Goal: Information Seeking & Learning: Check status

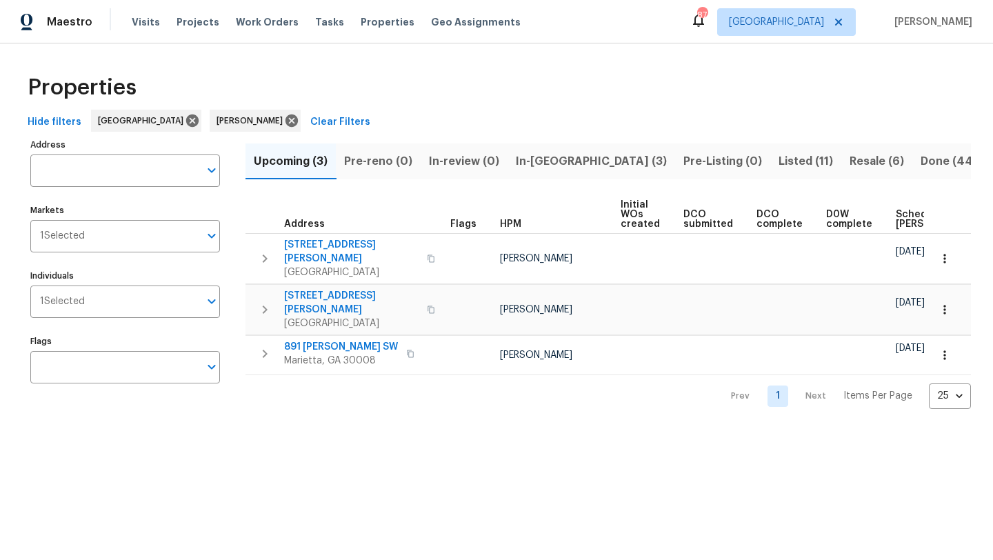
click at [565, 157] on span "In-reno (3)" at bounding box center [591, 161] width 151 height 19
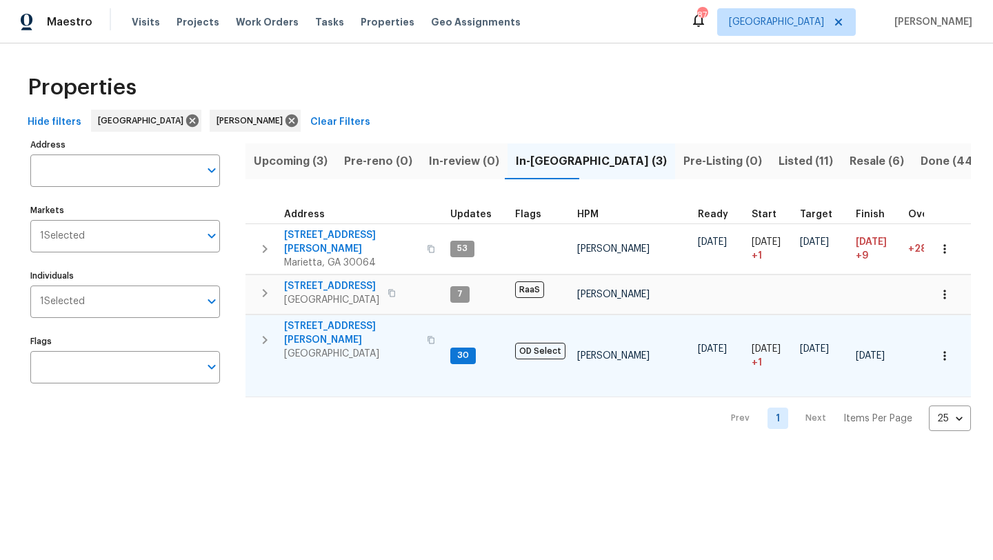
click at [316, 319] on span "314 Jackson St" at bounding box center [351, 333] width 134 height 28
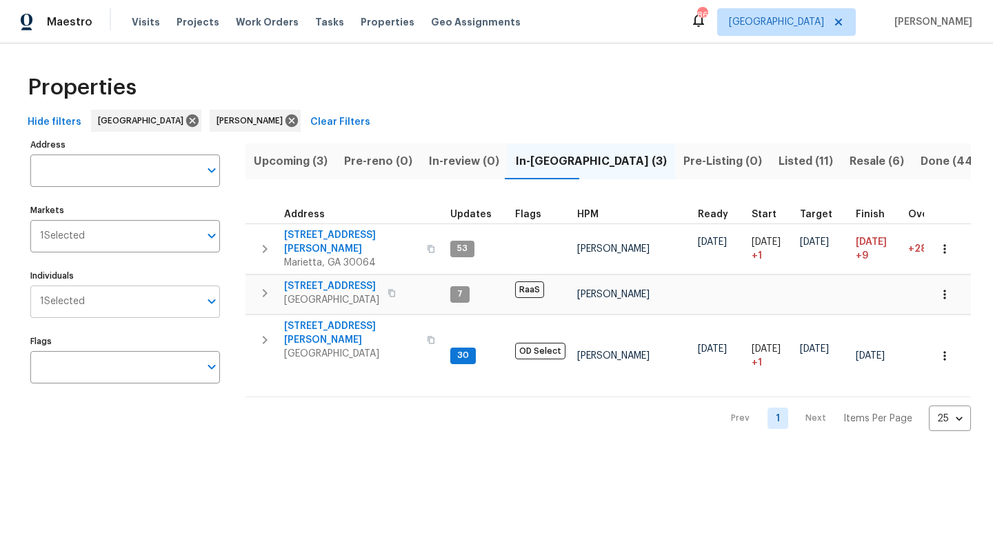
click at [143, 299] on input "Individuals" at bounding box center [142, 301] width 114 height 32
type input "tim"
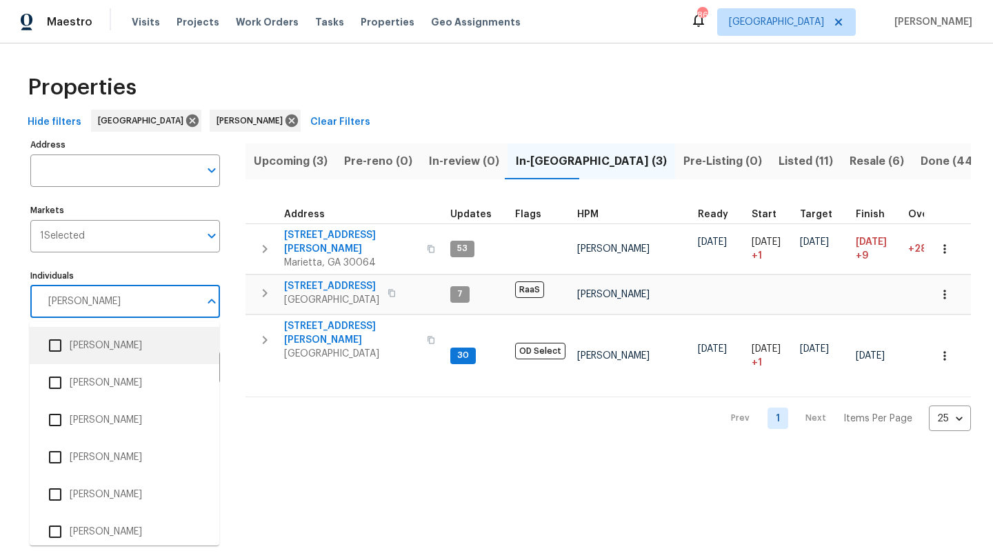
click at [57, 350] on input "checkbox" at bounding box center [55, 345] width 29 height 29
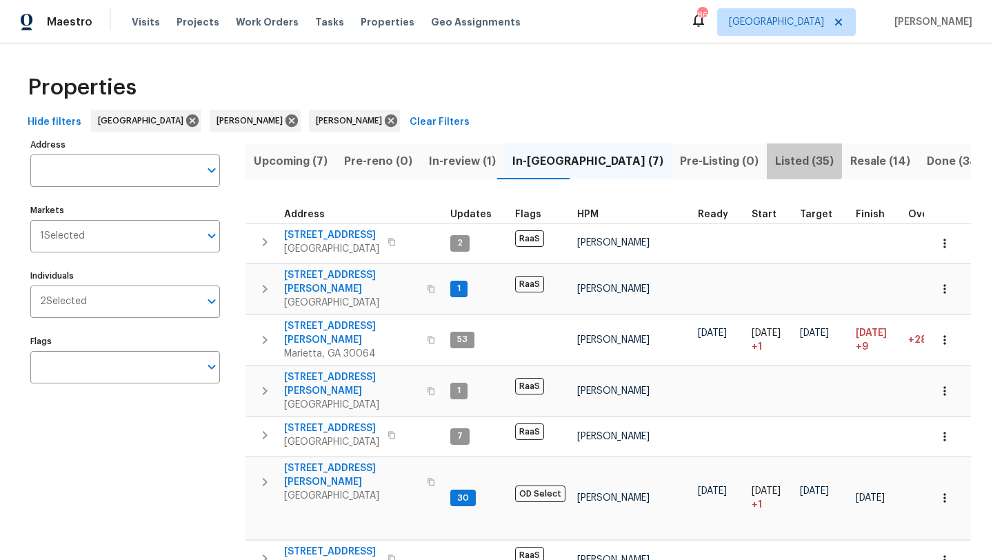
click at [775, 157] on span "Listed (35)" at bounding box center [804, 161] width 59 height 19
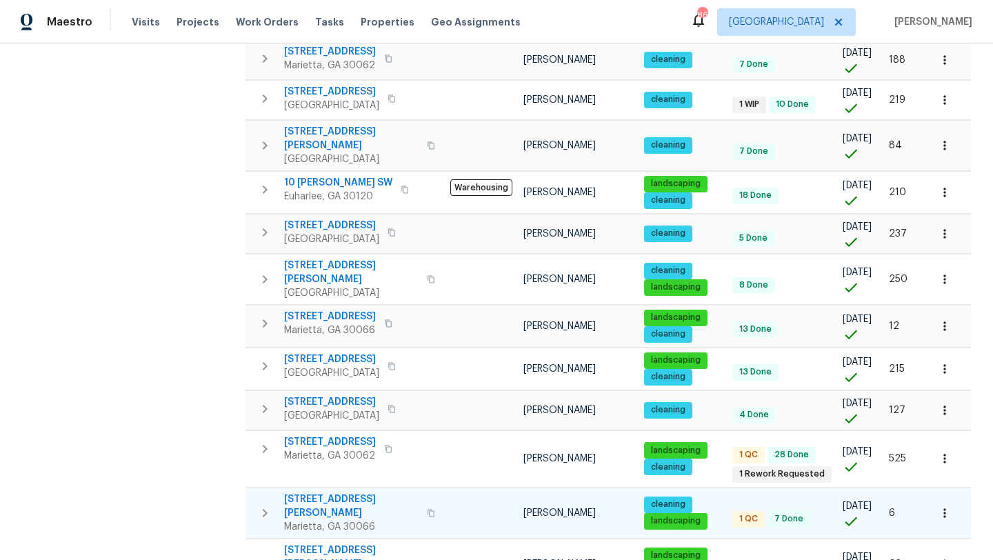
click at [342, 492] on span "4108 Christacy Way" at bounding box center [351, 506] width 134 height 28
click at [945, 508] on icon "button" at bounding box center [944, 512] width 2 height 9
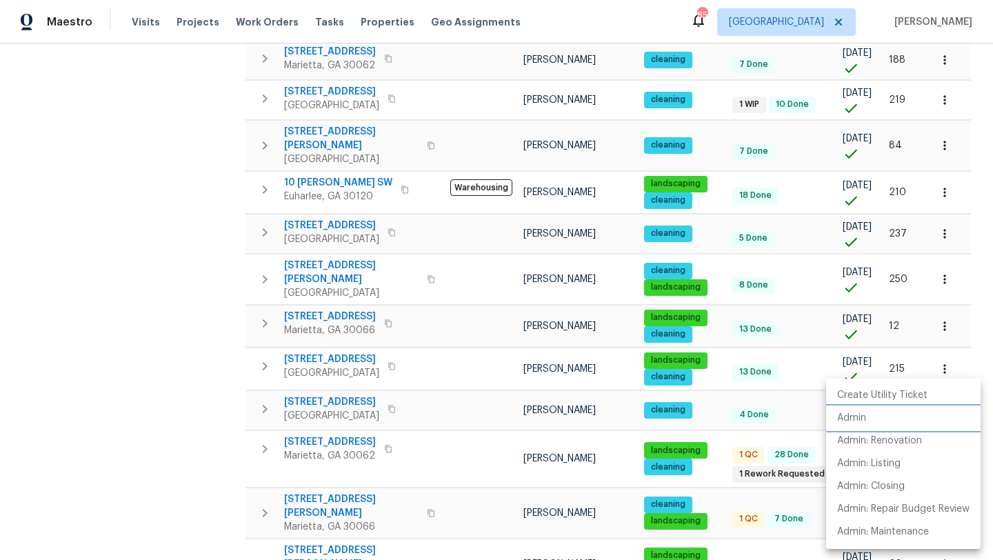
click at [880, 415] on li "Admin" at bounding box center [903, 418] width 154 height 23
click at [470, 440] on div at bounding box center [496, 280] width 993 height 560
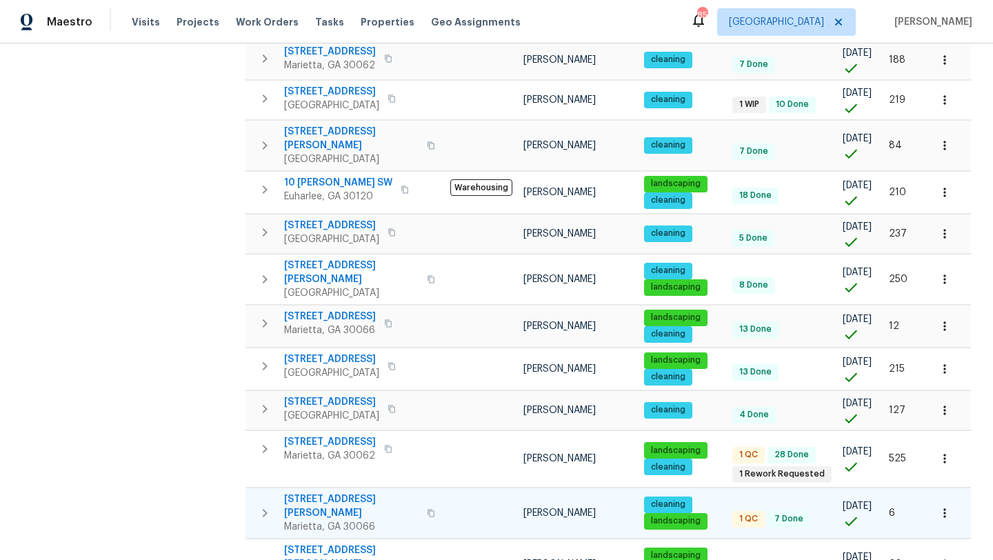
click at [340, 492] on span "4108 Christacy Way" at bounding box center [351, 506] width 134 height 28
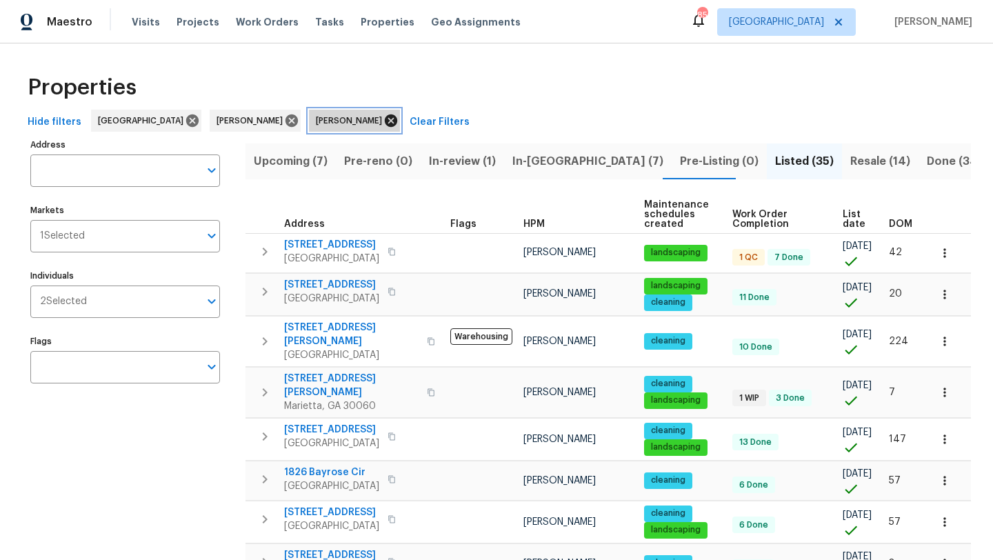
click at [385, 121] on icon at bounding box center [391, 120] width 12 height 12
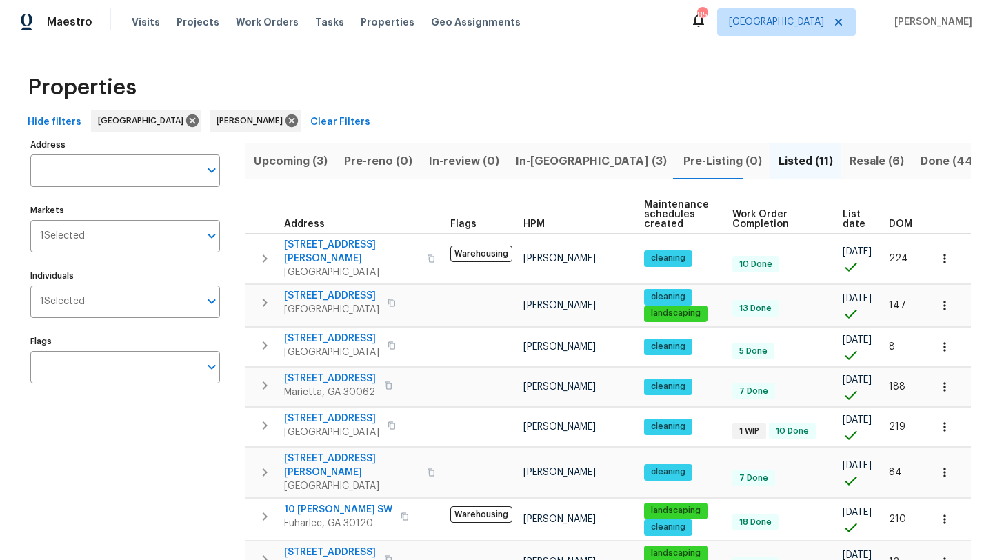
click at [549, 161] on span "In-reno (3)" at bounding box center [591, 161] width 151 height 19
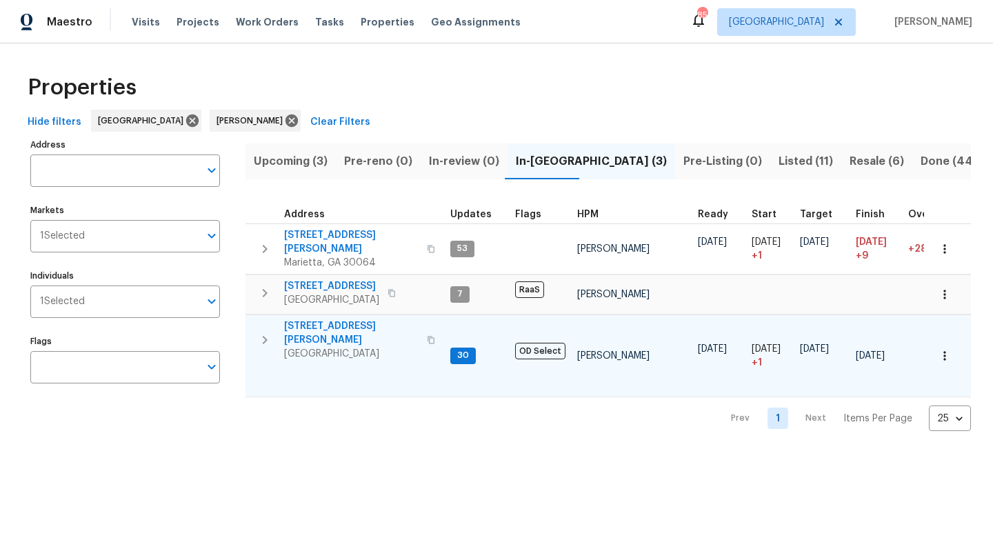
click at [336, 319] on span "[STREET_ADDRESS][PERSON_NAME]" at bounding box center [351, 333] width 134 height 28
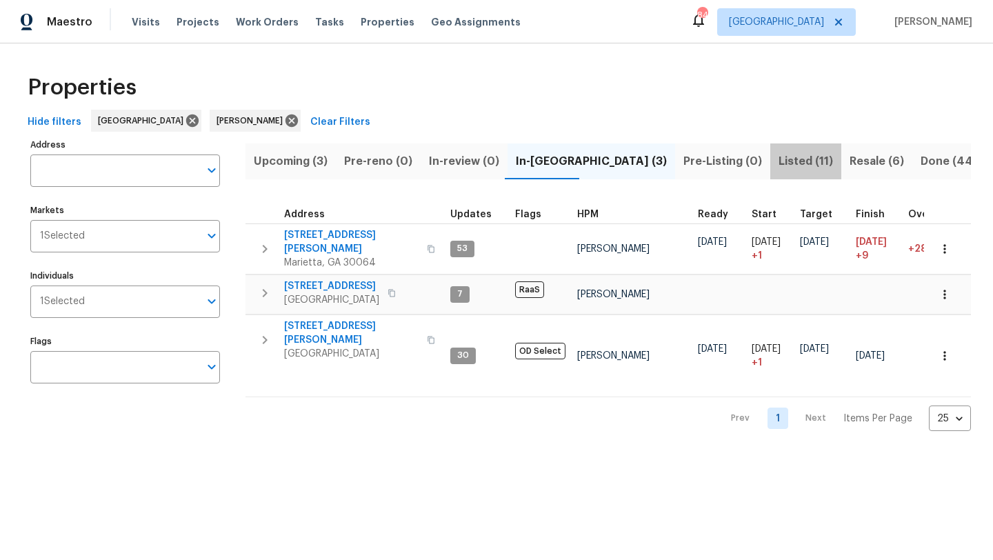
click at [778, 160] on span "Listed (11)" at bounding box center [805, 161] width 54 height 19
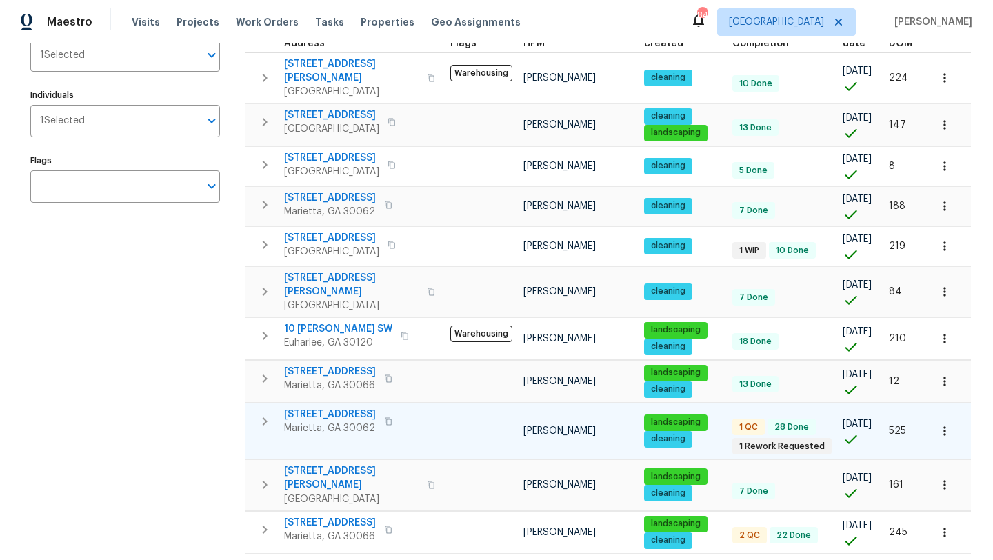
scroll to position [188, 0]
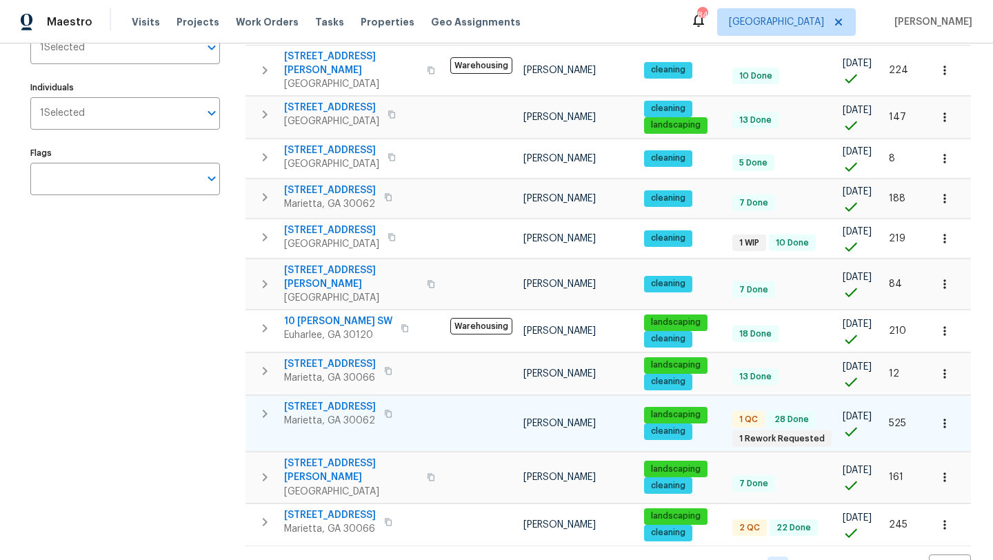
click at [342, 400] on span "2864 Sudbury Ct" at bounding box center [330, 407] width 92 height 14
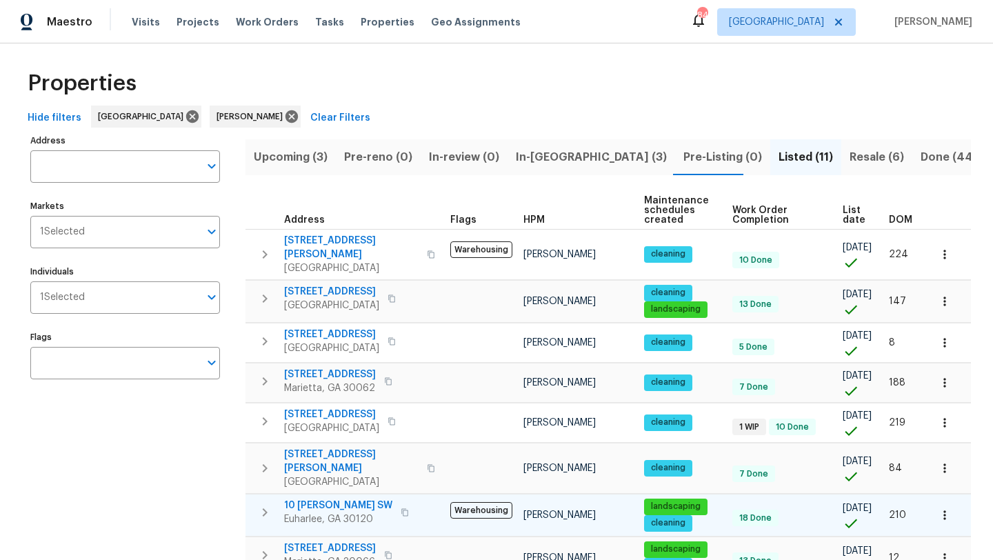
scroll to position [0, 0]
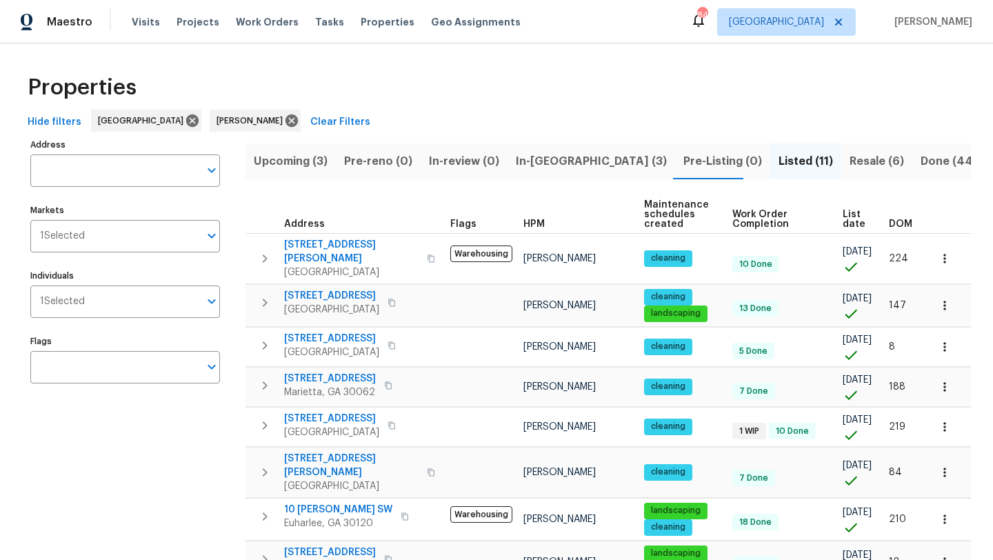
click at [535, 168] on span "In-reno (3)" at bounding box center [591, 161] width 151 height 19
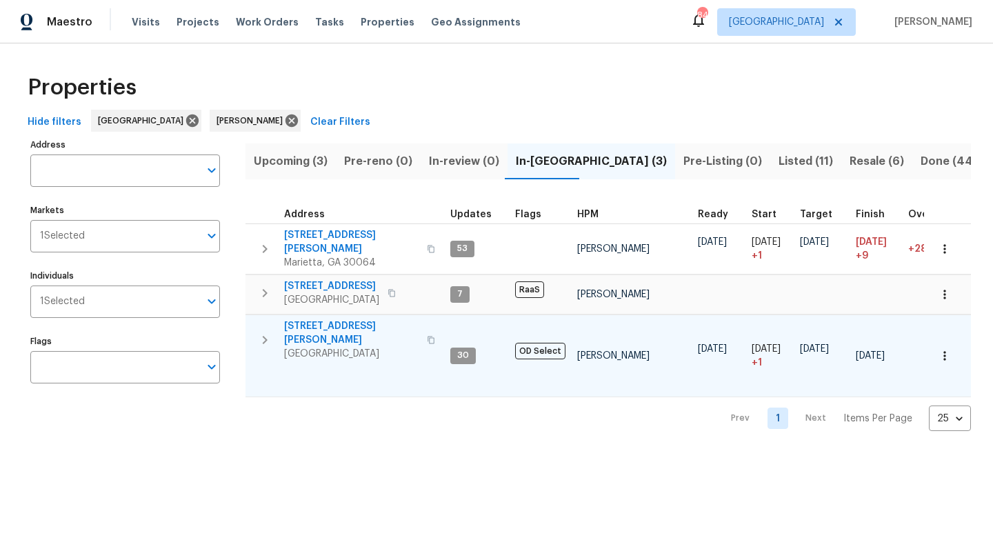
click at [341, 319] on span "[STREET_ADDRESS][PERSON_NAME]" at bounding box center [351, 333] width 134 height 28
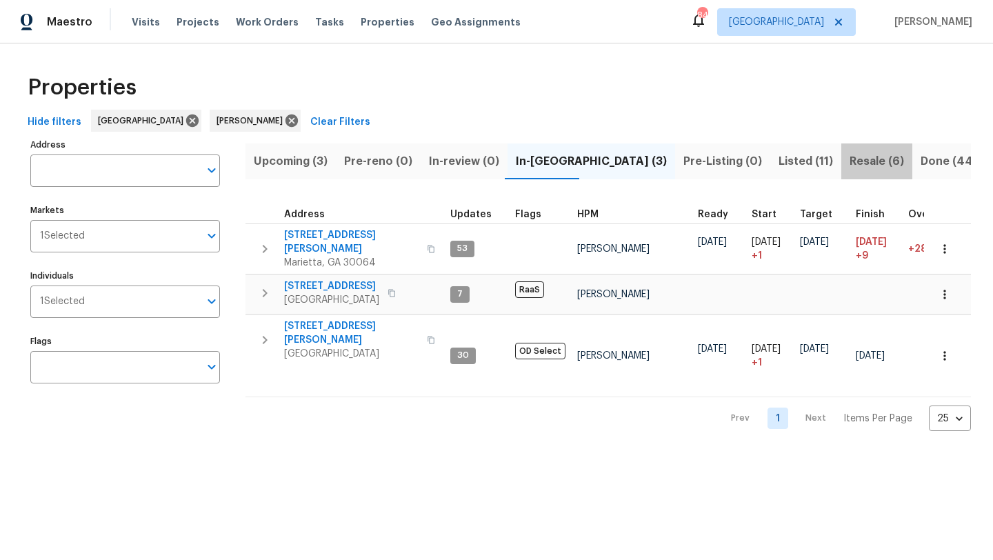
click at [850, 160] on span "Resale (6)" at bounding box center [877, 161] width 54 height 19
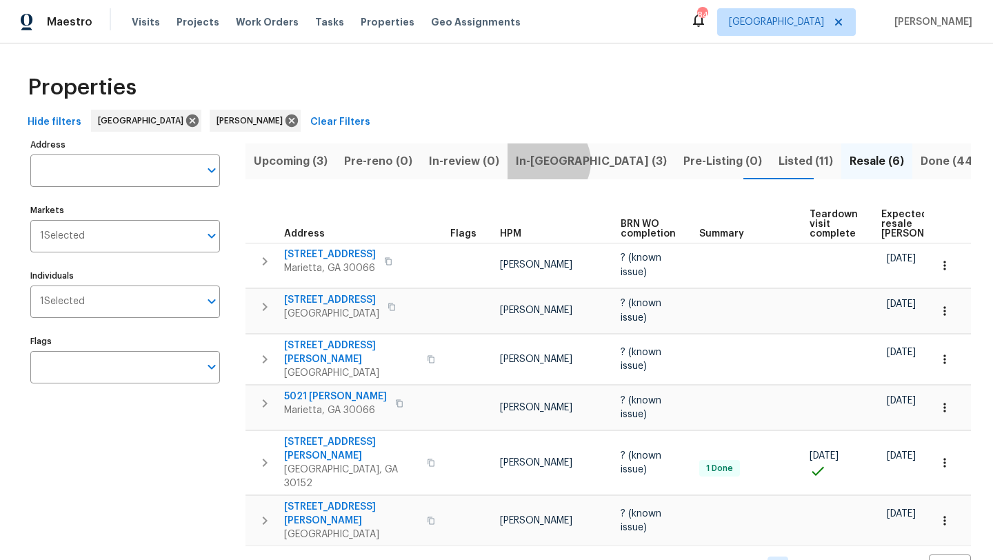
click at [544, 161] on span "In-reno (3)" at bounding box center [591, 161] width 151 height 19
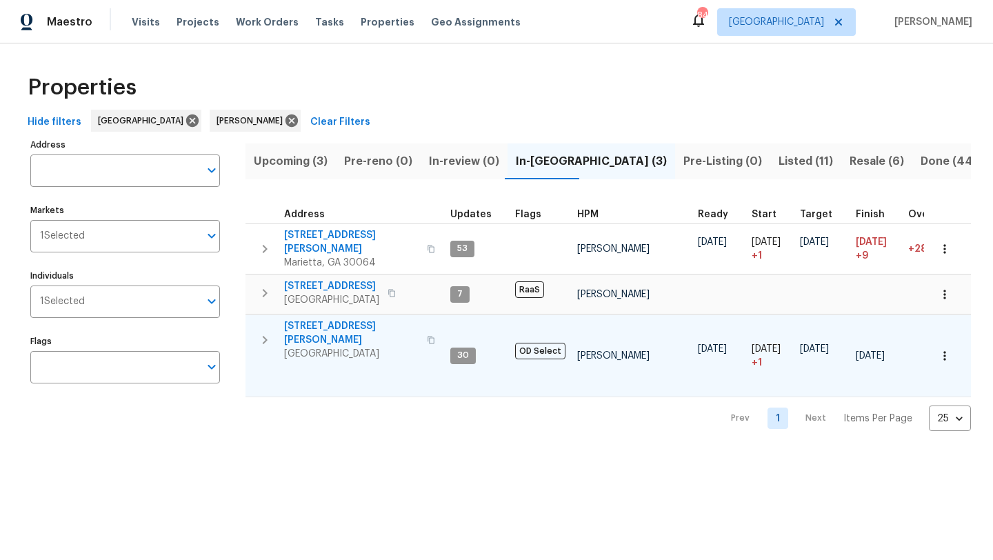
click at [331, 319] on span "[STREET_ADDRESS][PERSON_NAME]" at bounding box center [351, 333] width 134 height 28
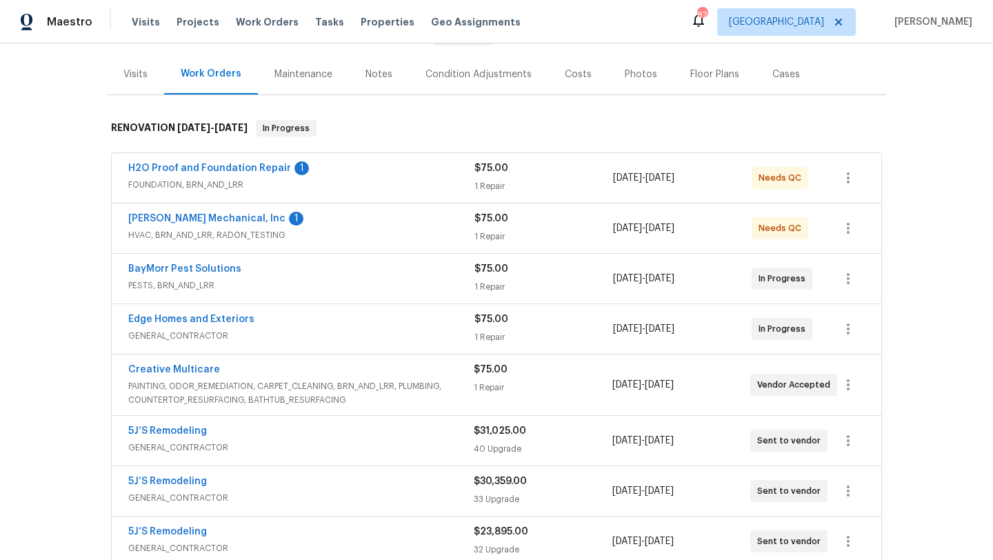
scroll to position [159, 0]
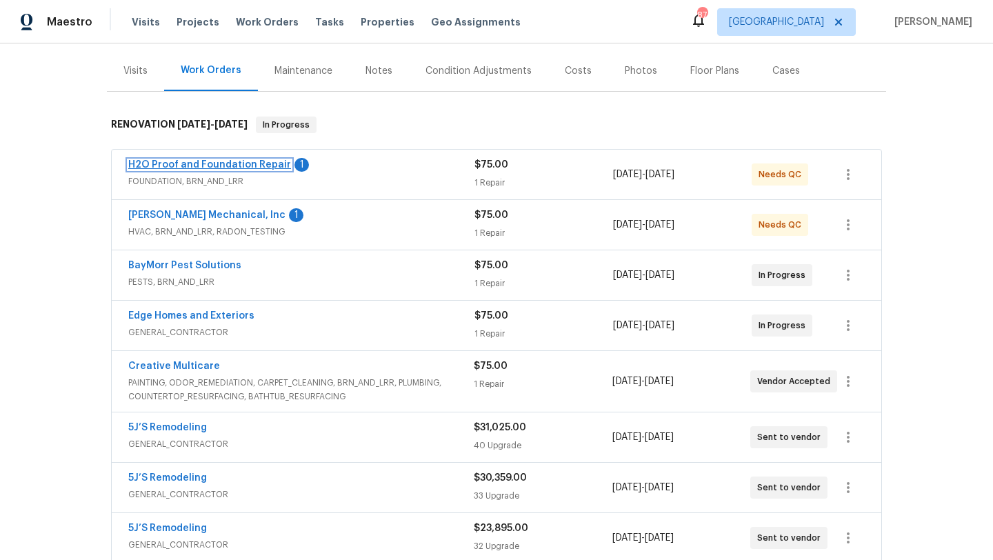
click at [265, 168] on link "H2O Proof and Foundation Repair" at bounding box center [209, 165] width 163 height 10
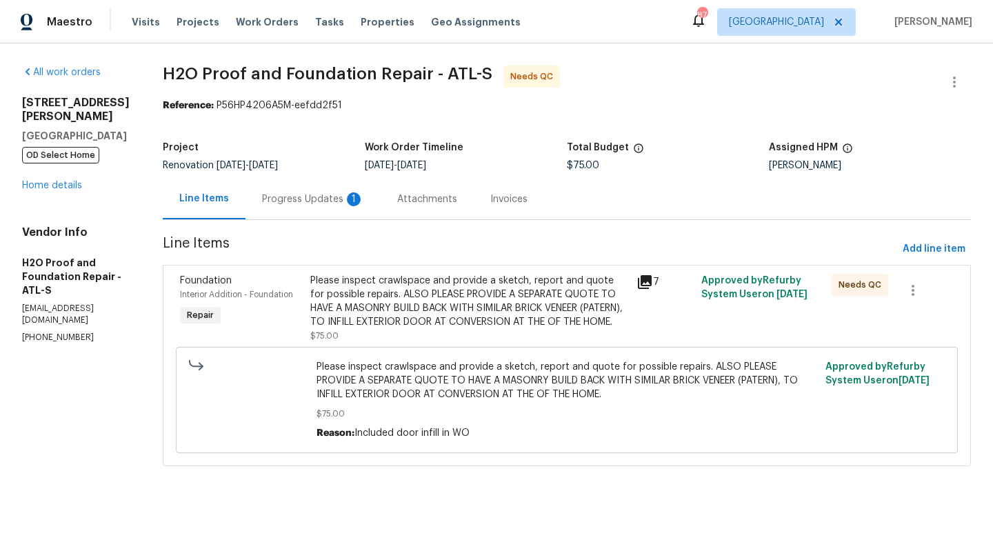
click at [318, 204] on div "Progress Updates 1" at bounding box center [313, 199] width 102 height 14
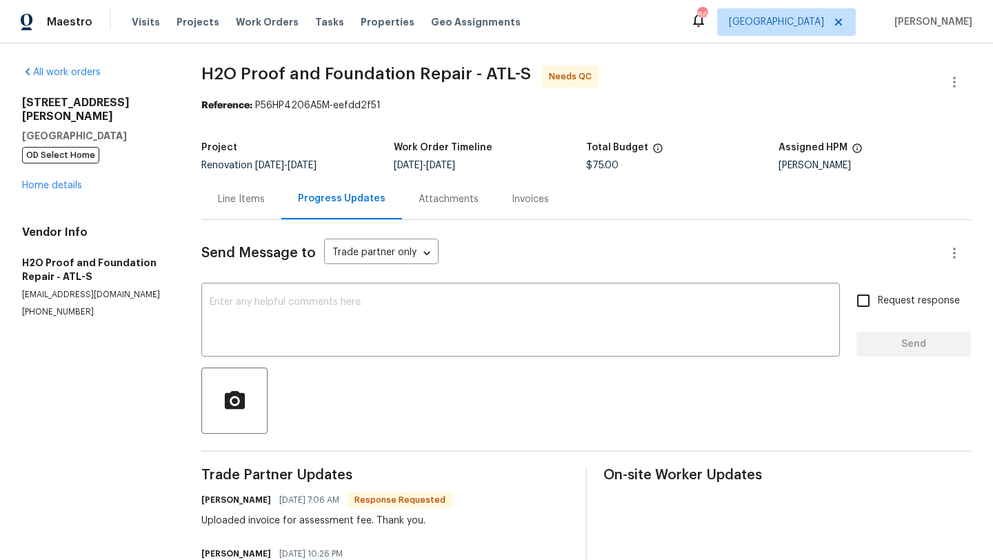
click at [265, 194] on div "Line Items" at bounding box center [241, 199] width 47 height 14
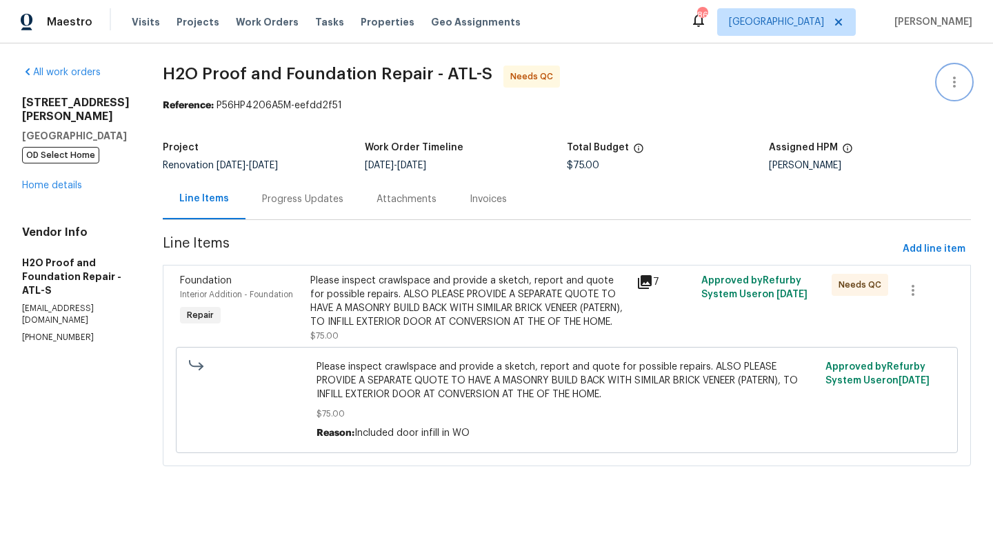
click at [950, 78] on icon "button" at bounding box center [954, 82] width 17 height 17
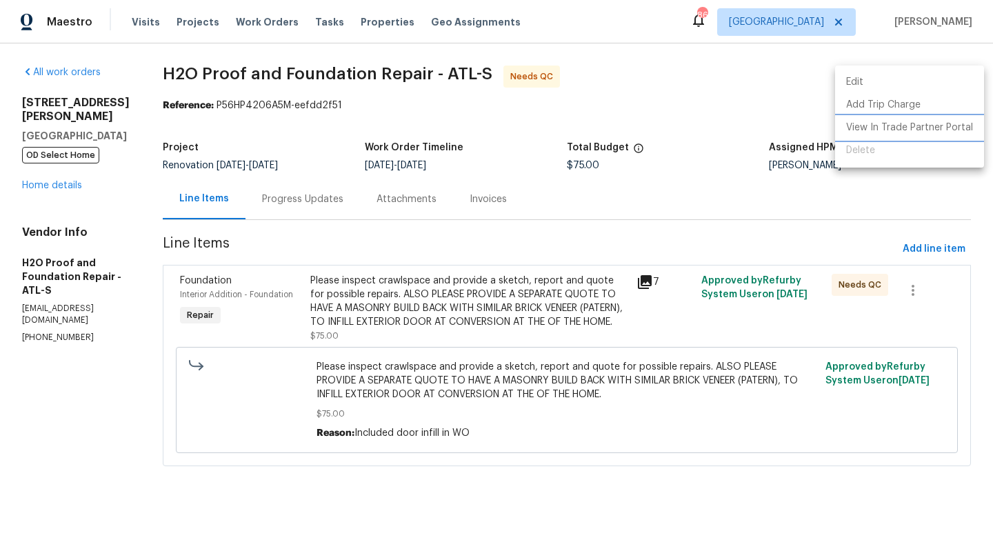
click at [911, 124] on li "View In Trade Partner Portal" at bounding box center [909, 128] width 149 height 23
click at [308, 232] on div at bounding box center [496, 280] width 993 height 560
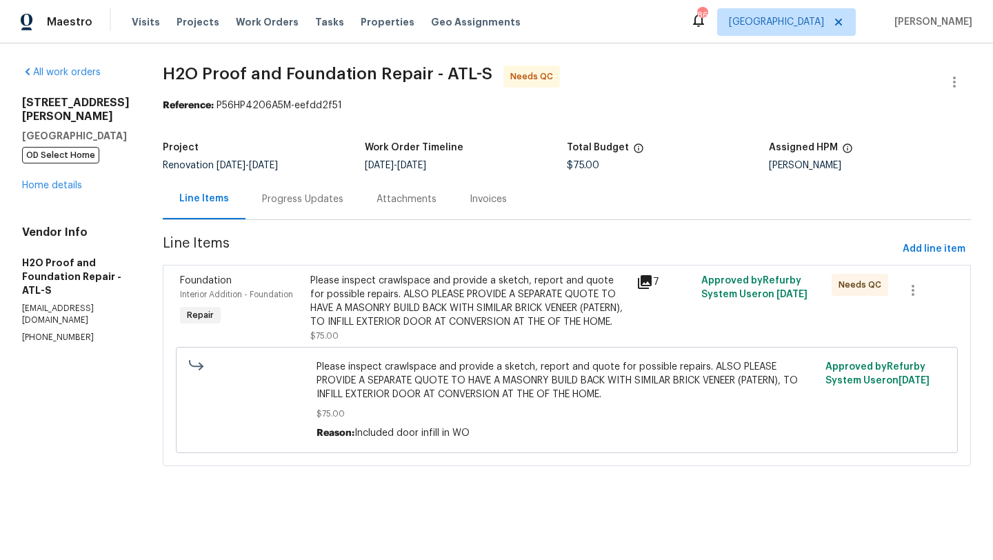
click at [197, 283] on span "Foundation" at bounding box center [206, 281] width 52 height 10
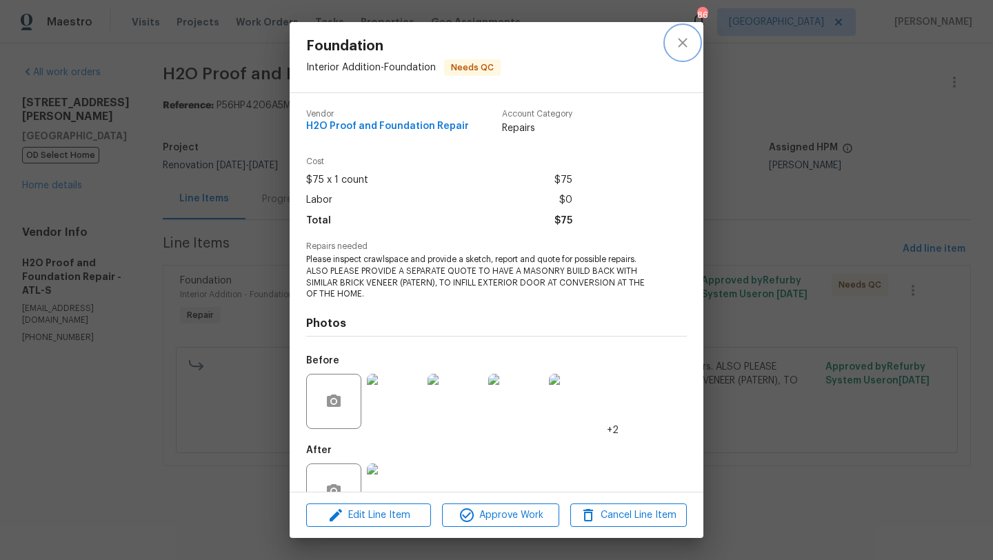
click at [681, 50] on icon "close" at bounding box center [682, 42] width 17 height 17
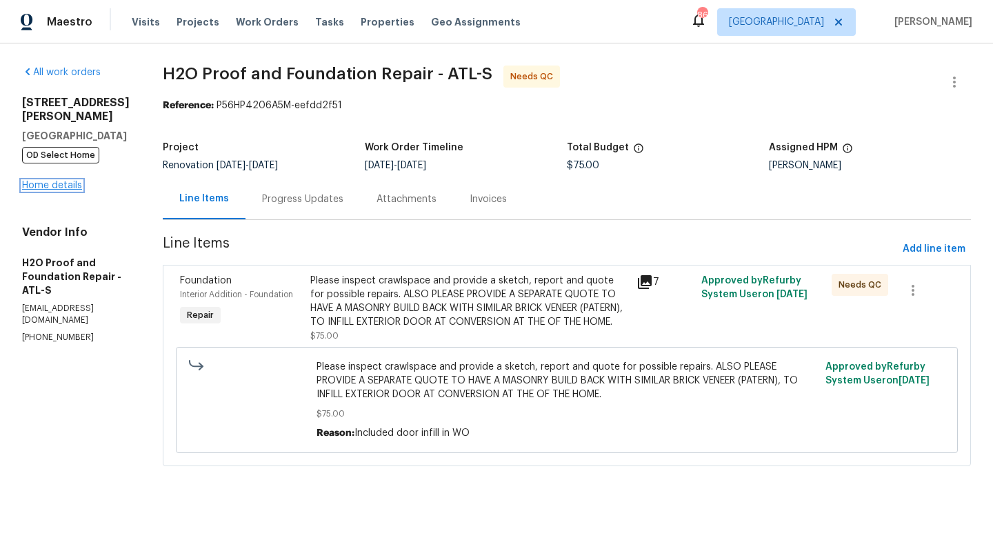
click at [79, 186] on link "Home details" at bounding box center [52, 186] width 60 height 10
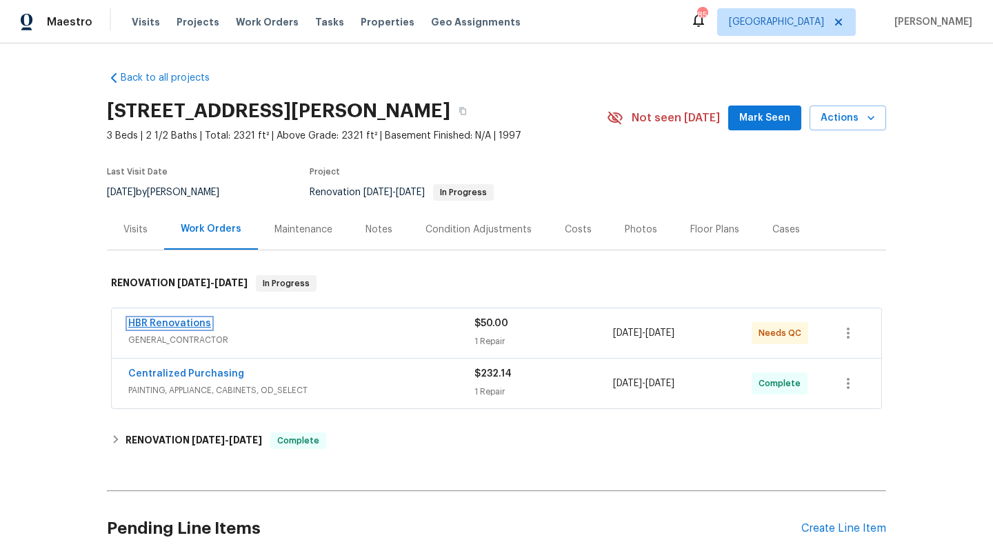
click at [205, 323] on link "HBR Renovations" at bounding box center [169, 324] width 83 height 10
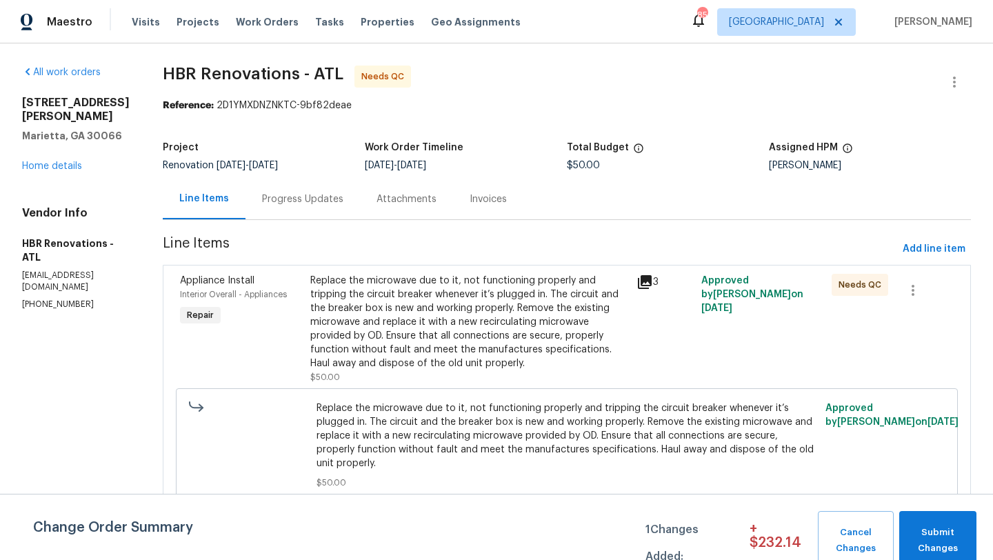
click at [303, 210] on div "Progress Updates" at bounding box center [302, 199] width 114 height 41
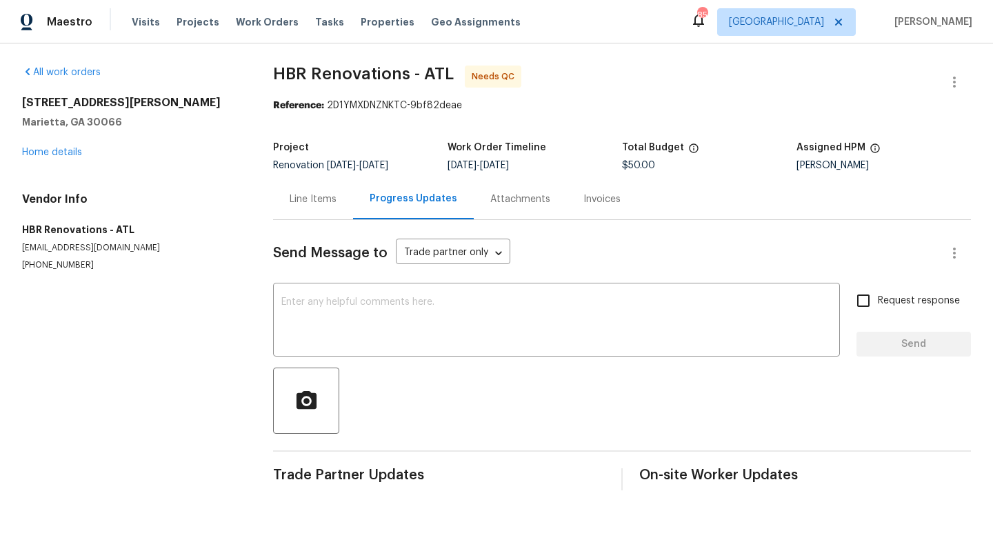
click at [323, 202] on div "Line Items" at bounding box center [313, 199] width 47 height 14
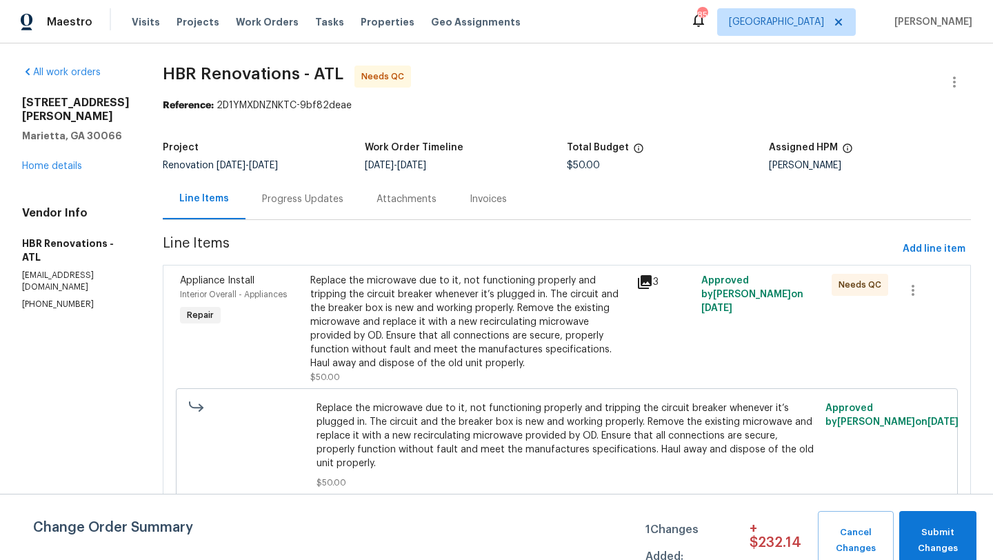
click at [223, 288] on div "Interior Overall - Appliances" at bounding box center [241, 295] width 122 height 14
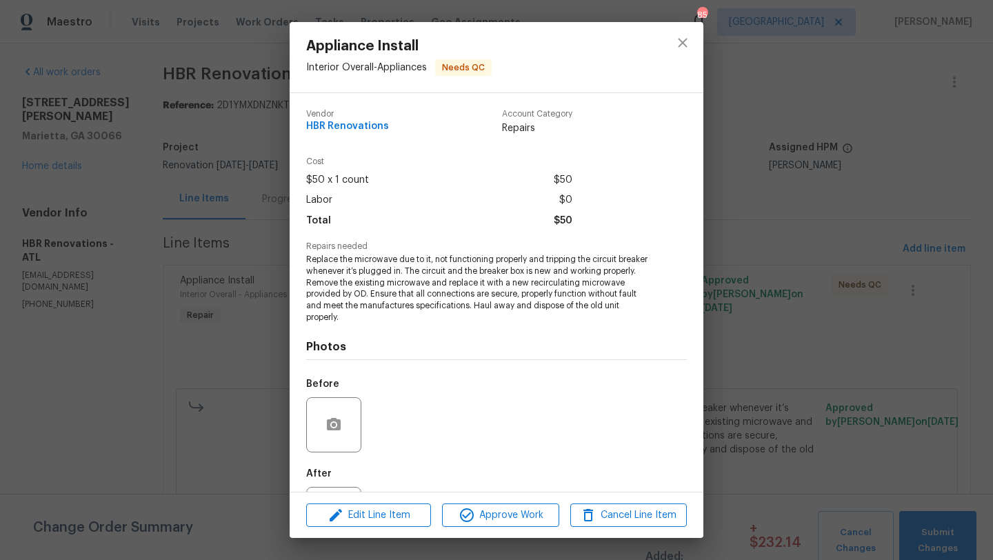
scroll to position [64, 0]
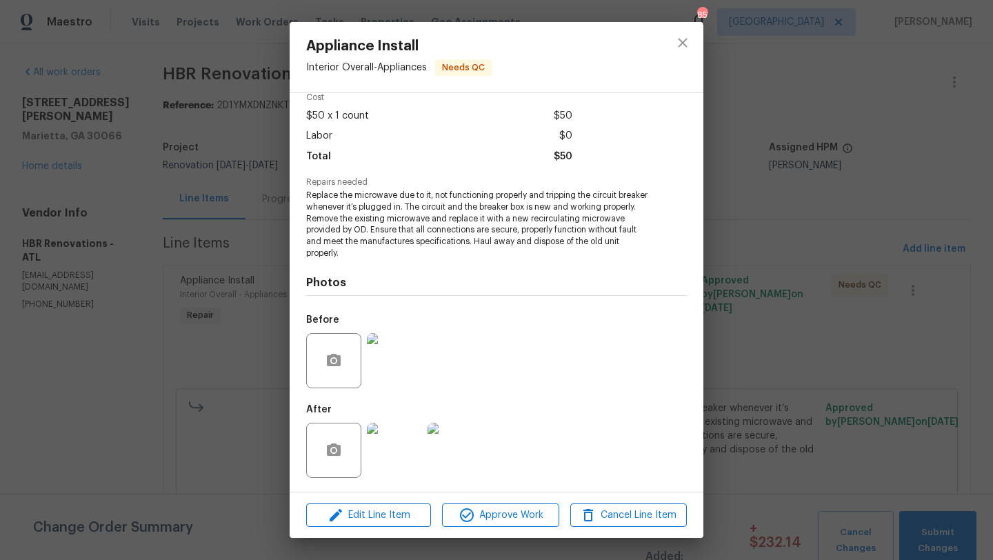
click at [388, 445] on img at bounding box center [394, 450] width 55 height 55
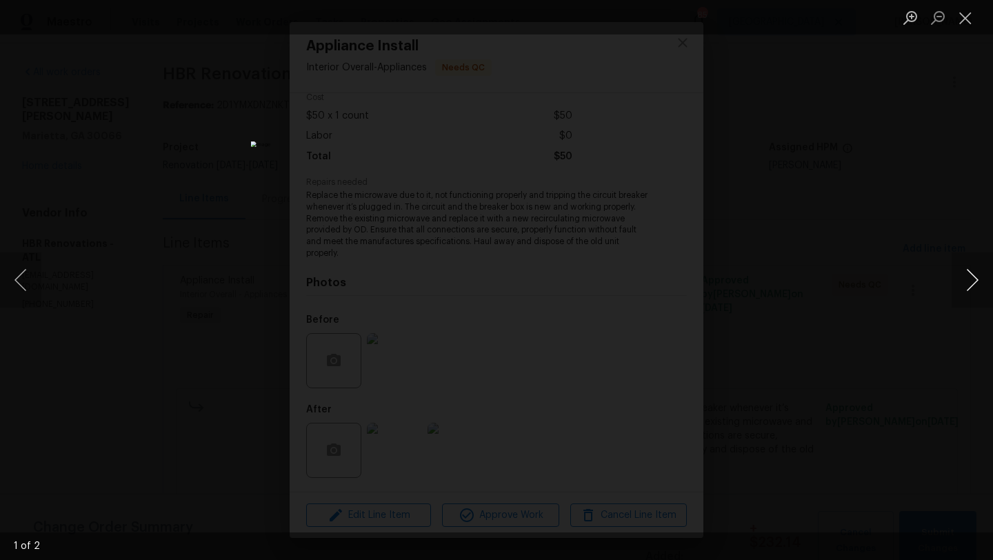
click at [967, 288] on button "Next image" at bounding box center [972, 279] width 41 height 55
click at [957, 173] on div "Lightbox" at bounding box center [496, 280] width 993 height 560
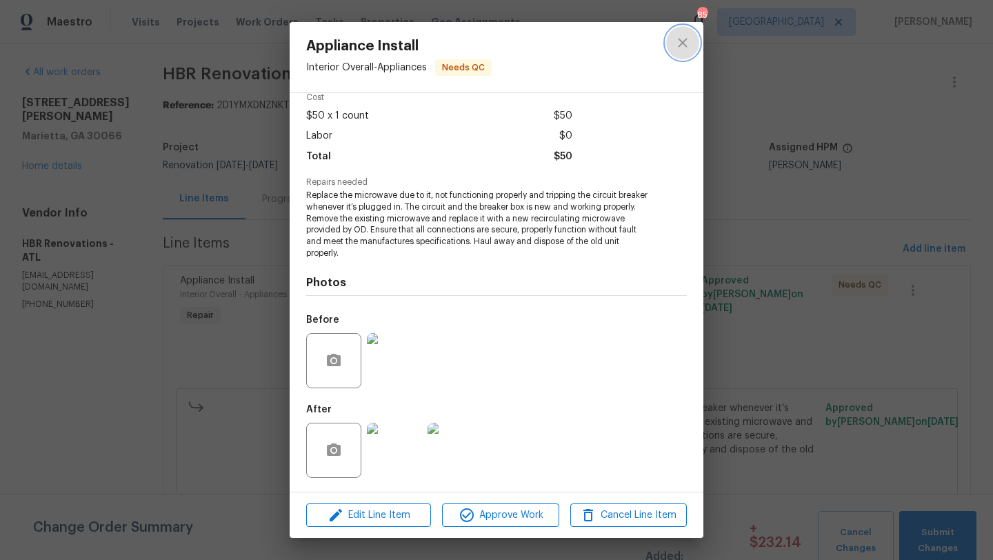
click at [688, 44] on icon "close" at bounding box center [682, 42] width 17 height 17
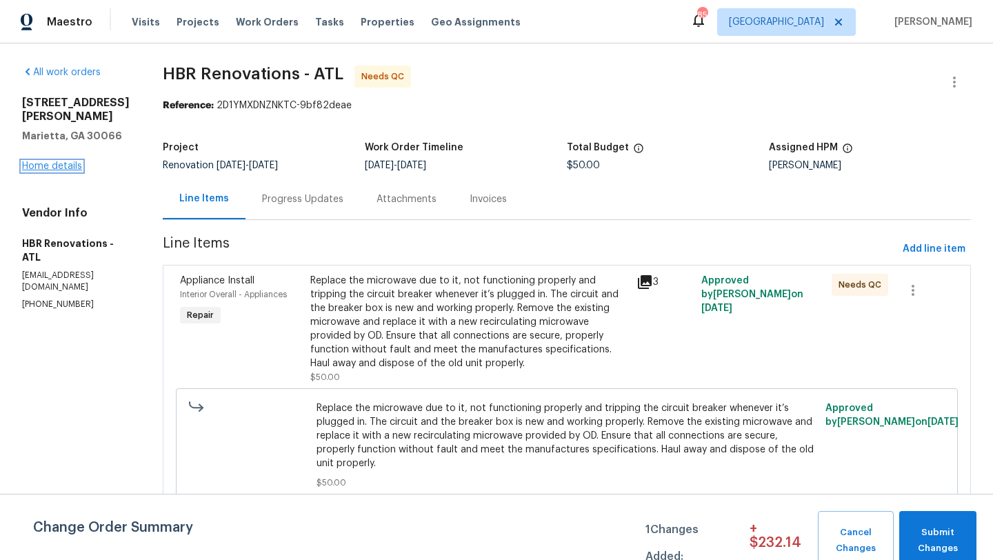
click at [68, 168] on link "Home details" at bounding box center [52, 166] width 60 height 10
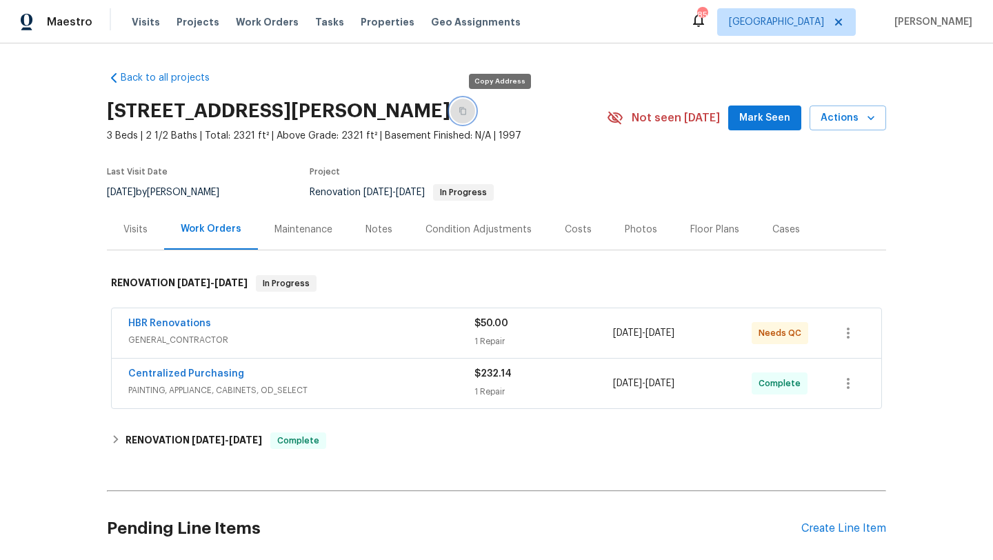
click at [467, 112] on icon "button" at bounding box center [463, 111] width 8 height 8
click at [142, 221] on div "Visits" at bounding box center [135, 229] width 57 height 41
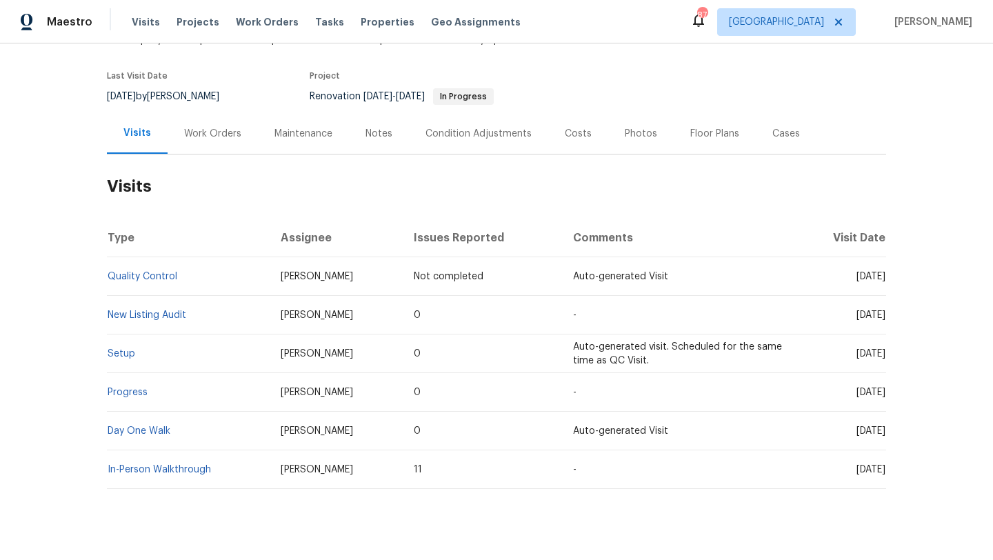
scroll to position [100, 0]
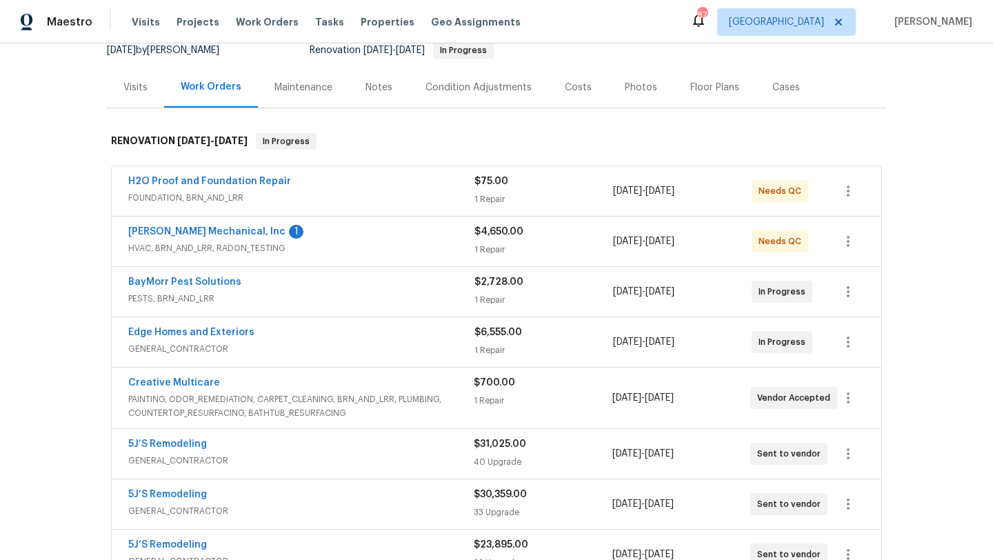
scroll to position [140, 0]
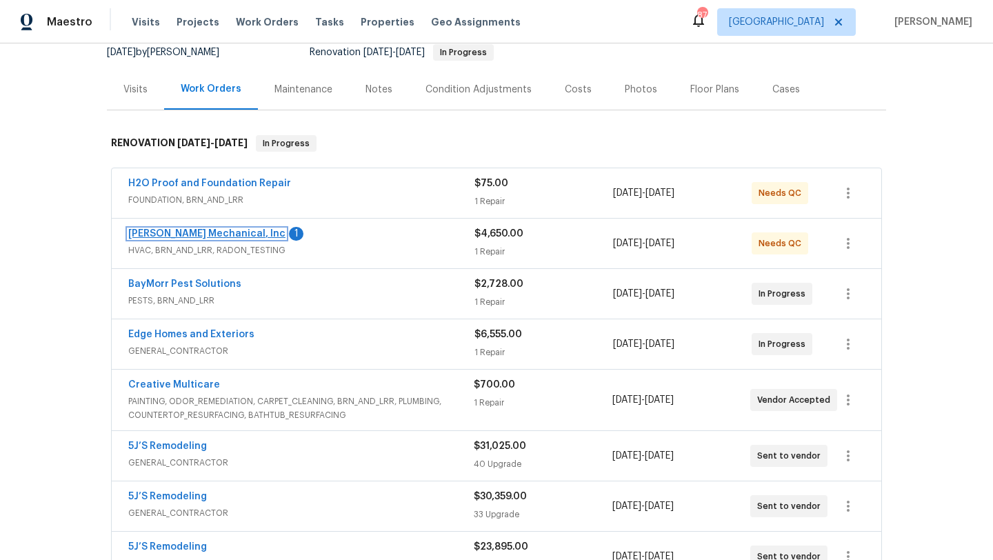
click at [227, 236] on link "[PERSON_NAME] Mechanical, Inc" at bounding box center [206, 234] width 157 height 10
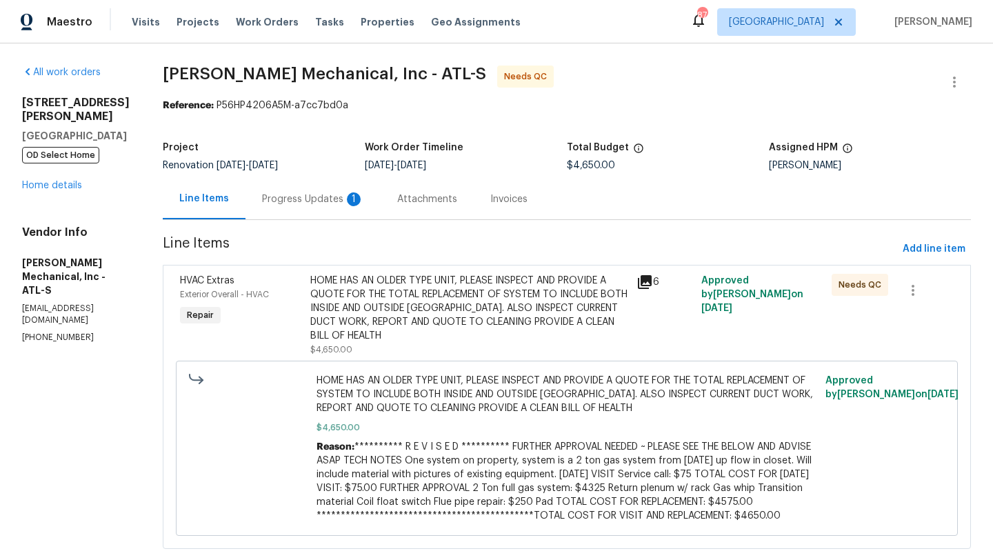
scroll to position [28, 0]
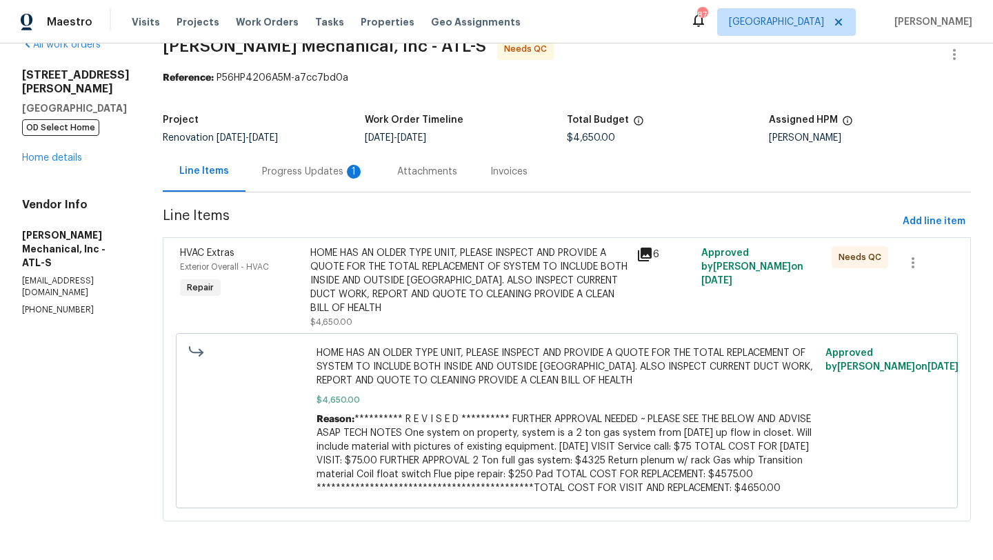
click at [352, 182] on div "Progress Updates 1" at bounding box center [312, 171] width 135 height 41
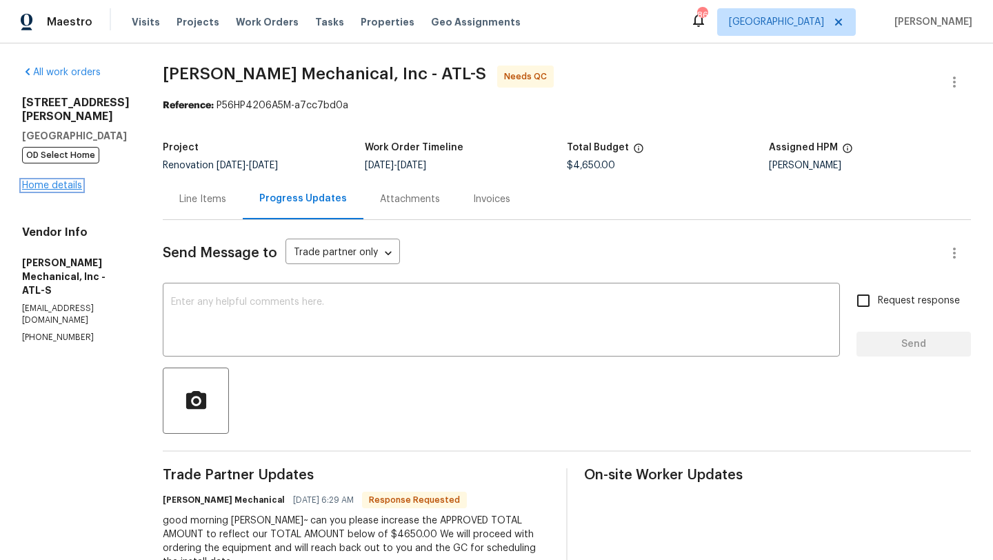
click at [73, 181] on link "Home details" at bounding box center [52, 186] width 60 height 10
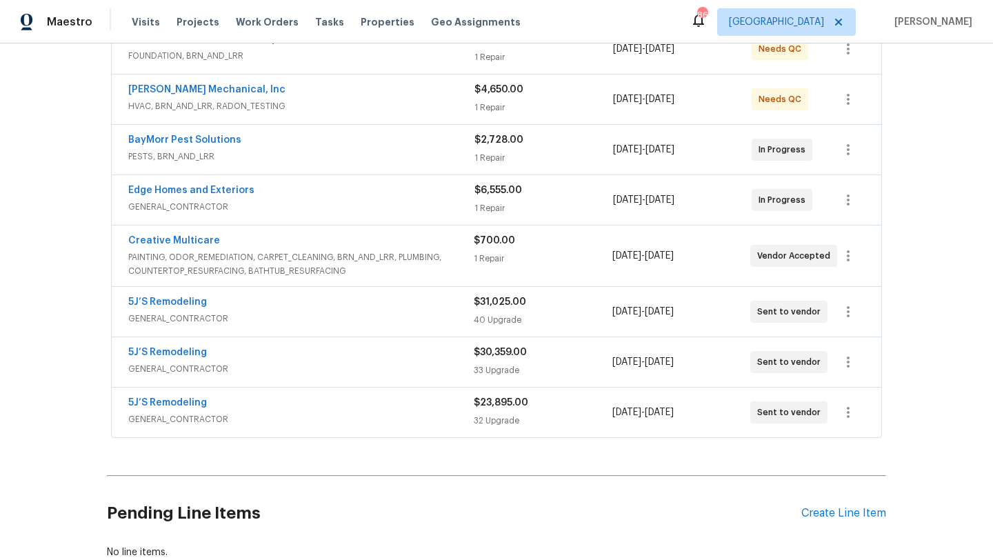
scroll to position [283, 0]
click at [183, 402] on link "5J’S Remodeling" at bounding box center [167, 404] width 79 height 10
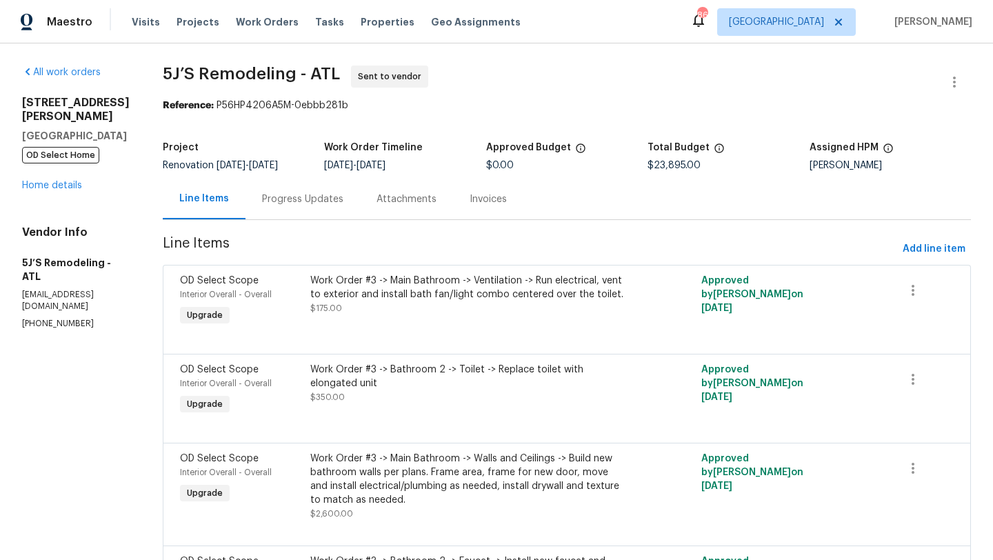
click at [325, 203] on div "Progress Updates" at bounding box center [302, 199] width 81 height 14
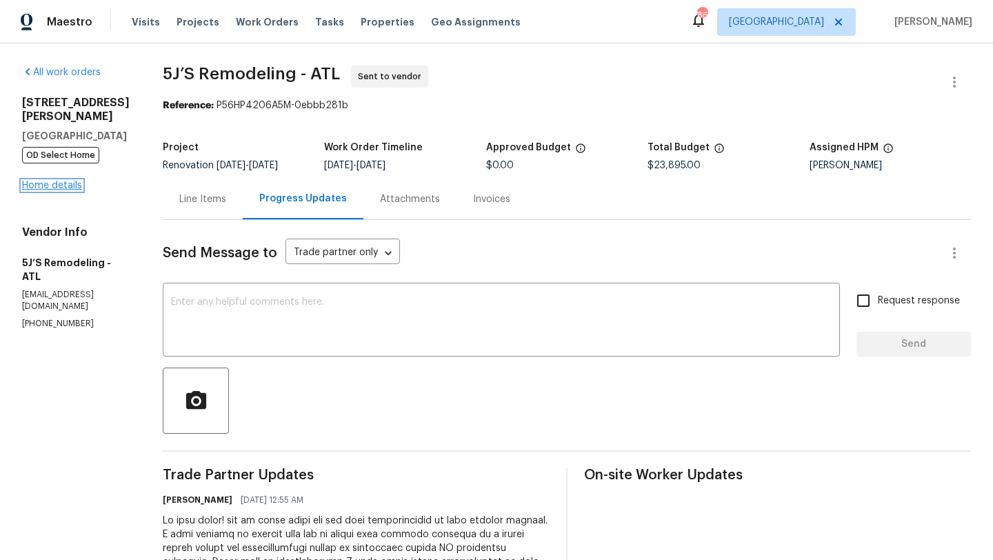
click at [72, 181] on link "Home details" at bounding box center [52, 186] width 60 height 10
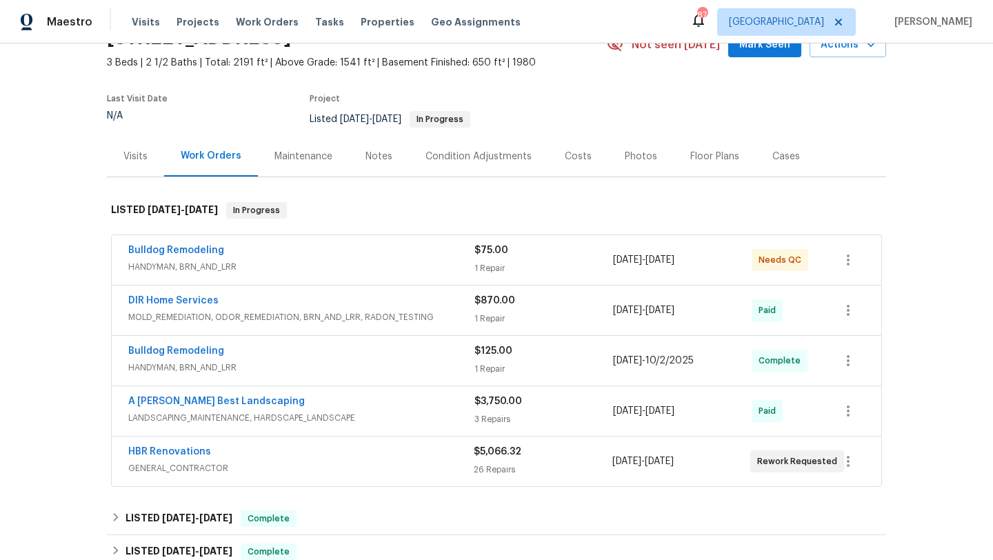
scroll to position [76, 0]
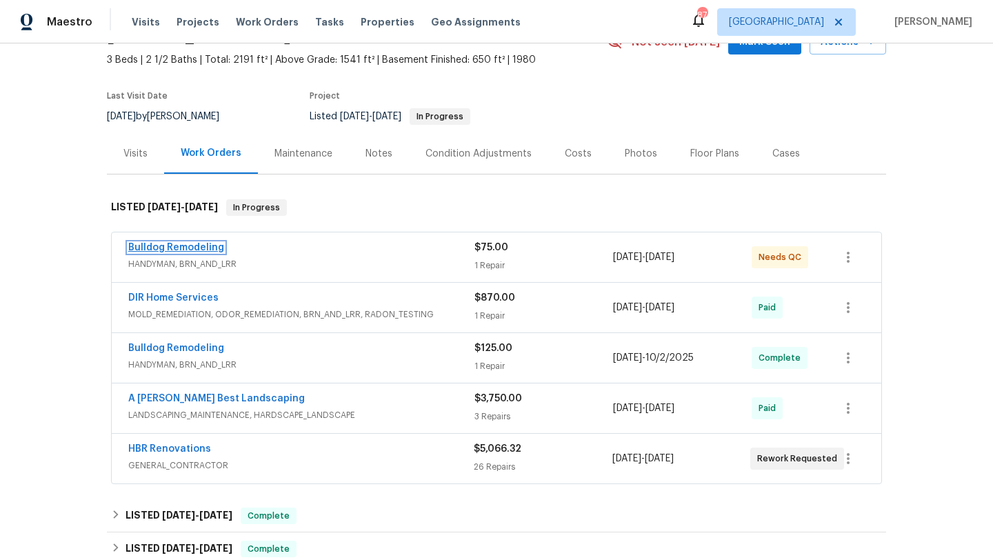
click at [198, 248] on link "Bulldog Remodeling" at bounding box center [176, 248] width 96 height 10
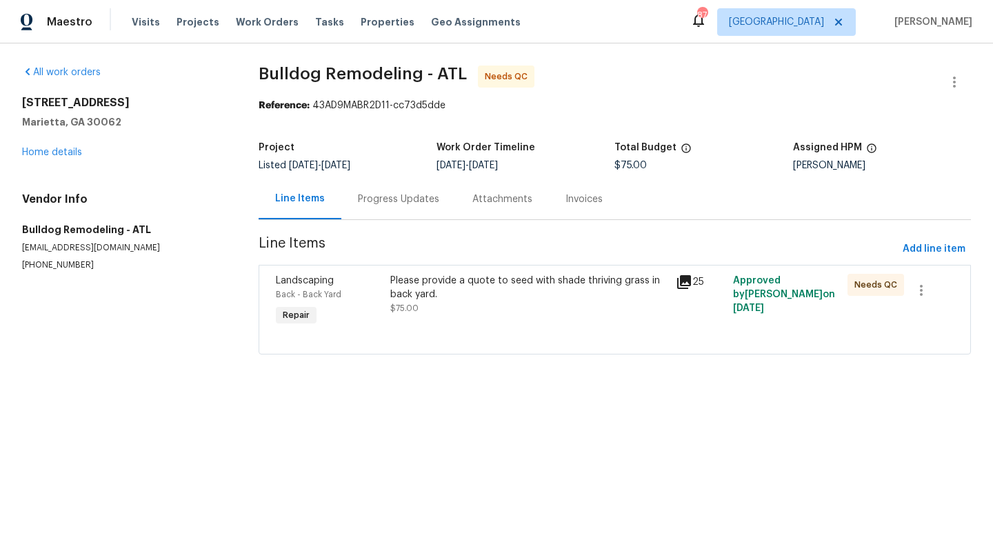
click at [375, 206] on div "Progress Updates" at bounding box center [398, 199] width 114 height 41
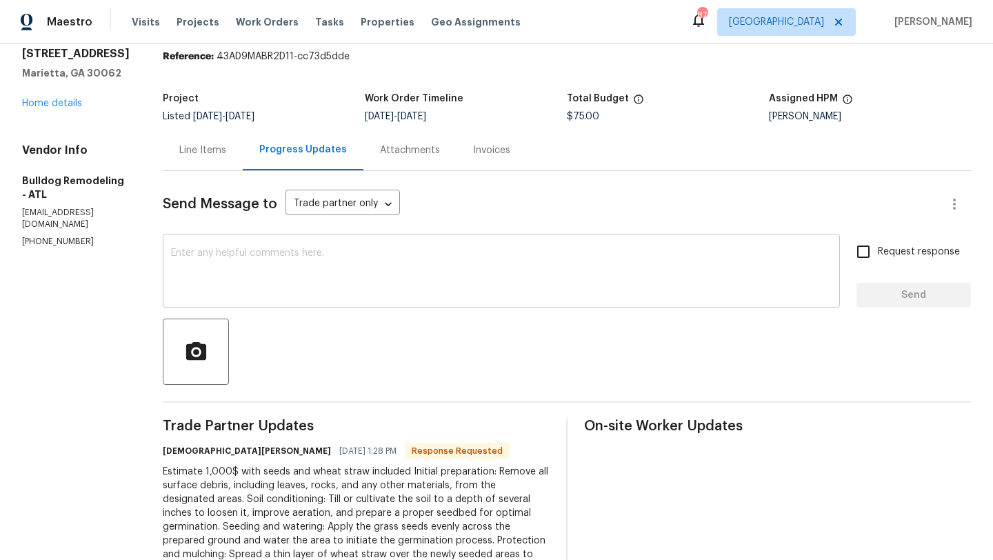
scroll to position [45, 0]
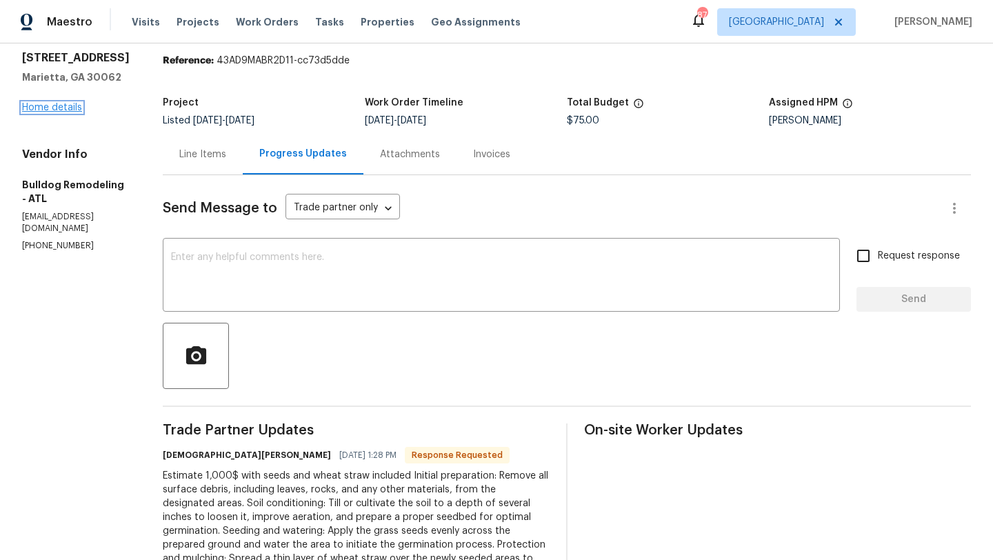
click at [68, 107] on link "Home details" at bounding box center [52, 108] width 60 height 10
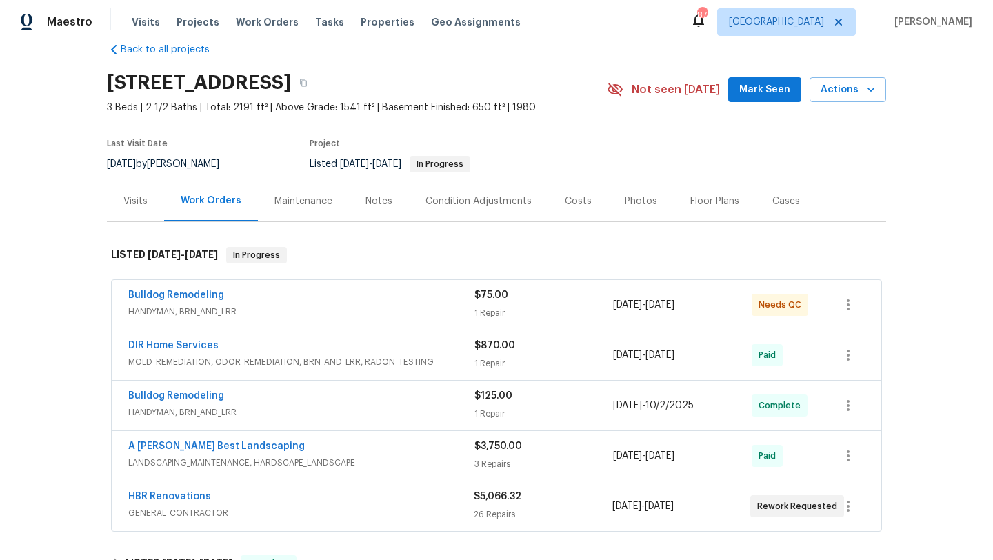
scroll to position [23, 0]
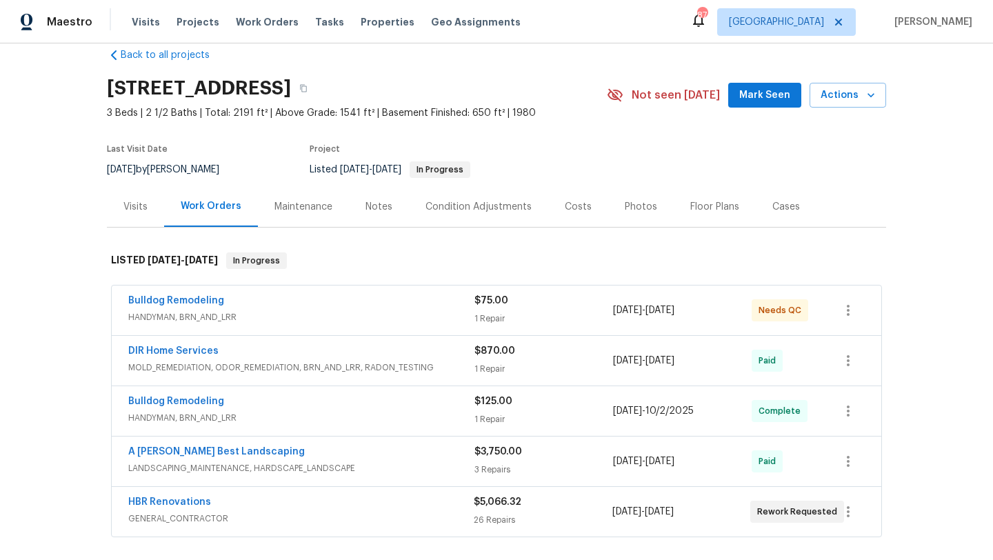
click at [381, 214] on div "Notes" at bounding box center [379, 206] width 60 height 41
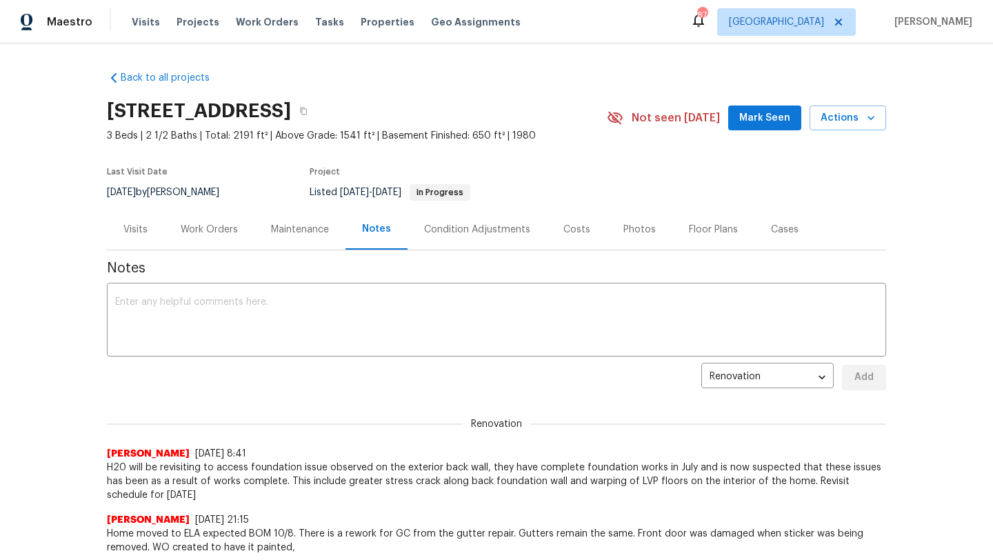
click at [143, 227] on div "Visits" at bounding box center [135, 230] width 24 height 14
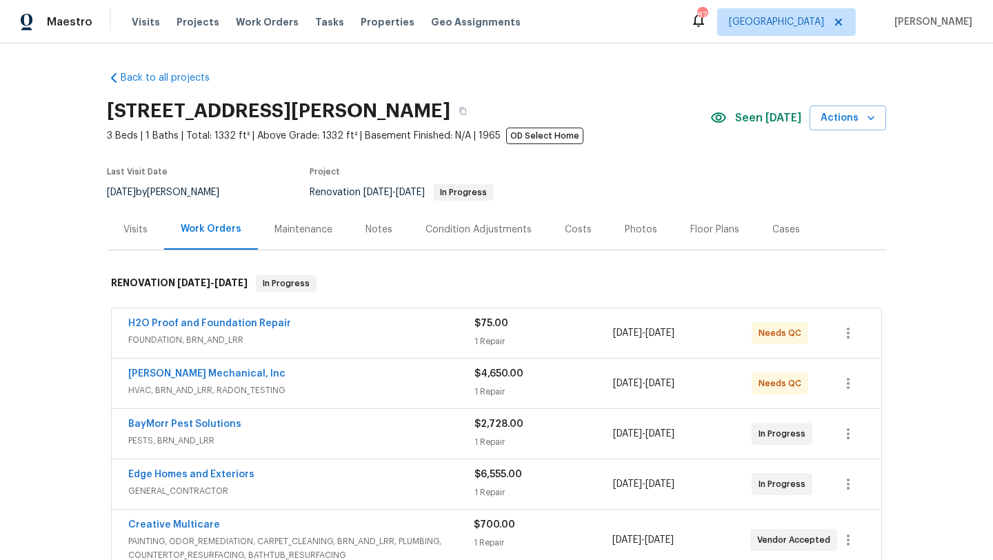
click at [378, 236] on div "Notes" at bounding box center [378, 230] width 27 height 14
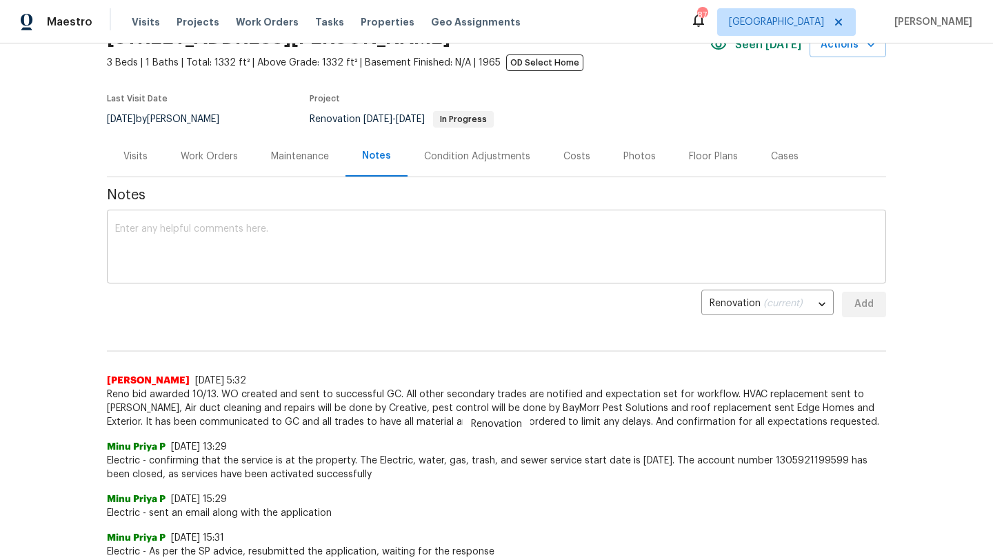
scroll to position [66, 0]
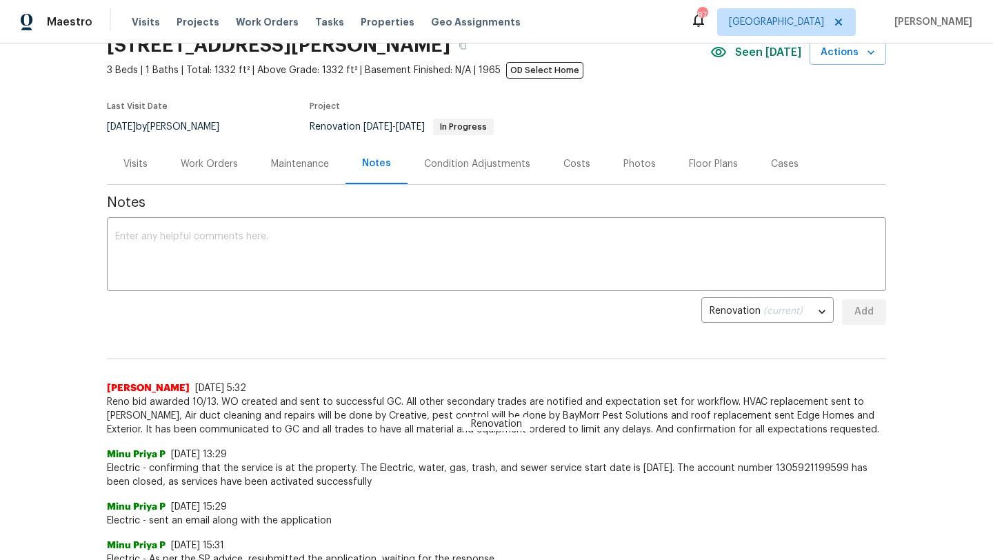
click at [143, 165] on div "Visits" at bounding box center [135, 164] width 24 height 14
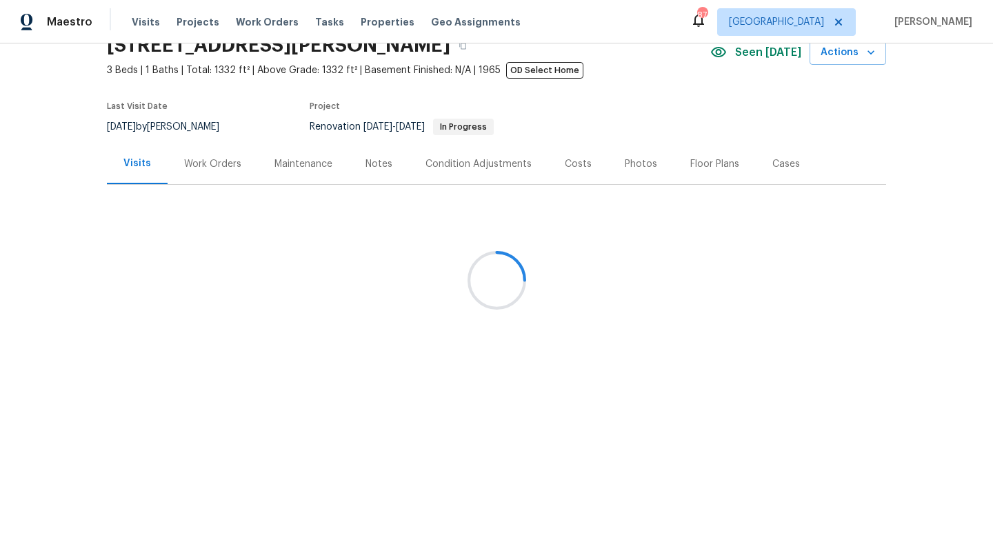
scroll to position [42, 0]
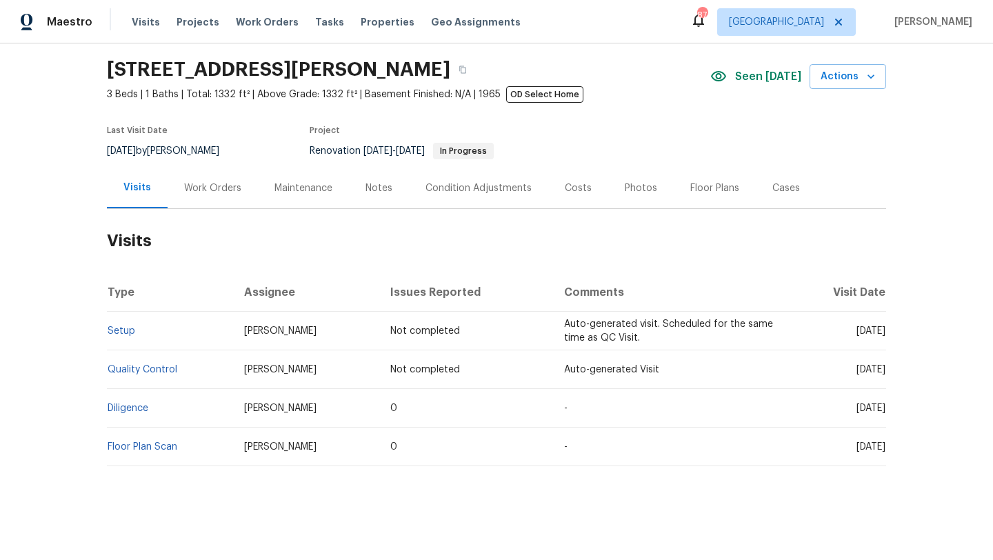
click at [223, 189] on div "Work Orders" at bounding box center [212, 188] width 57 height 14
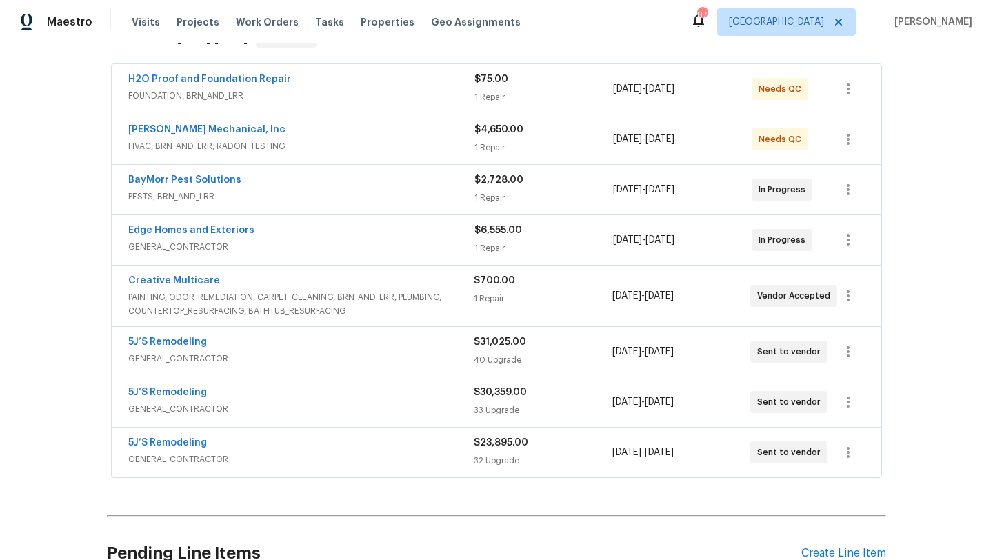
scroll to position [247, 0]
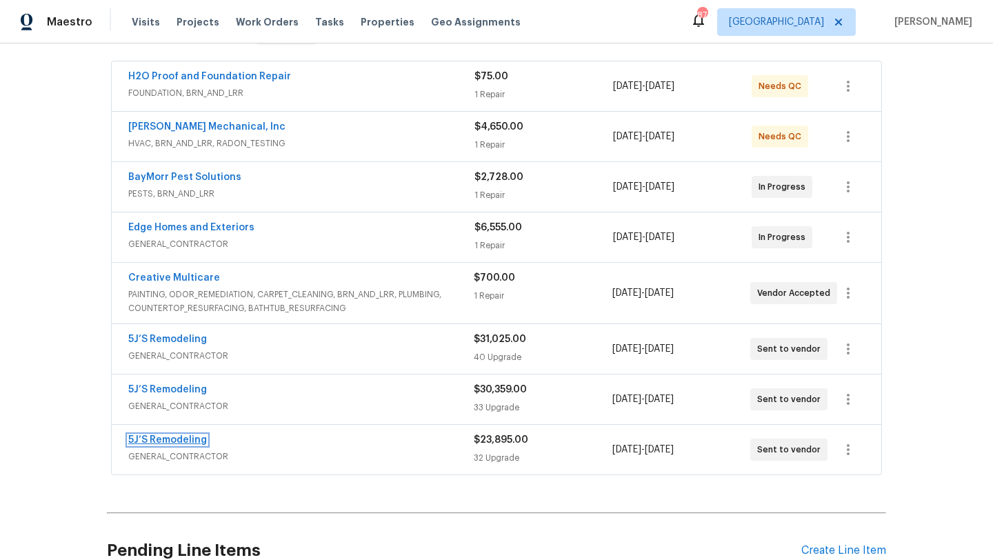
click at [168, 437] on link "5J’S Remodeling" at bounding box center [167, 440] width 79 height 10
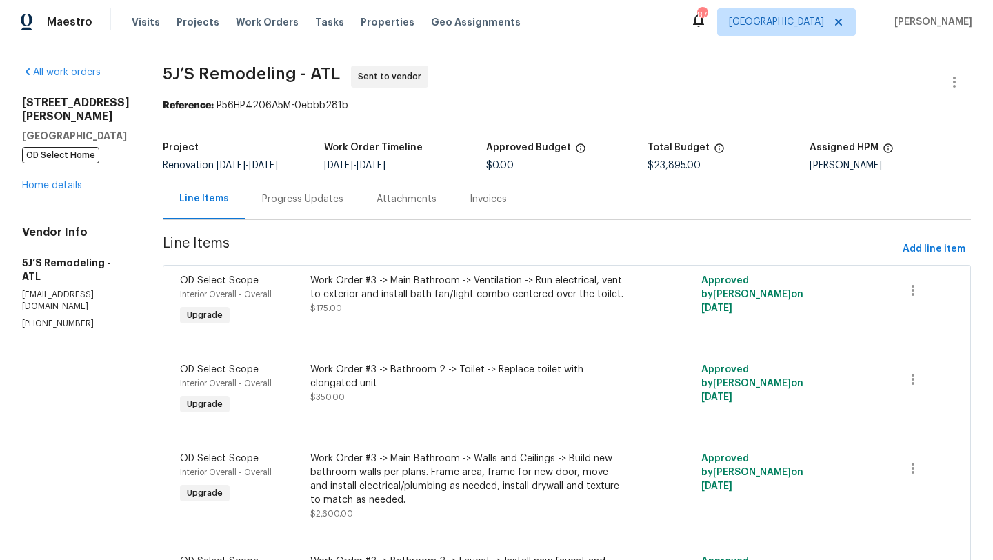
click at [279, 203] on div "Progress Updates" at bounding box center [302, 199] width 81 height 14
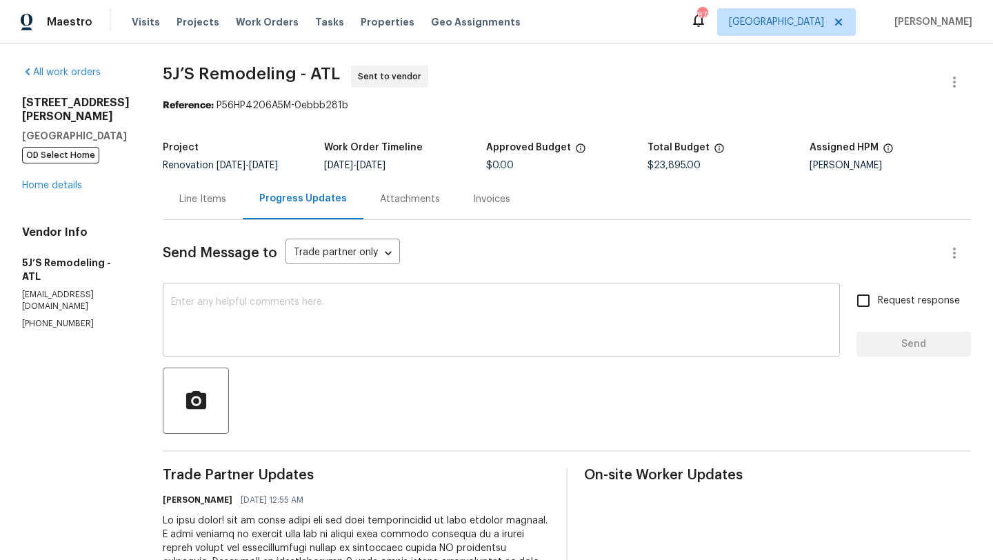
click at [277, 308] on textarea at bounding box center [501, 321] width 661 height 48
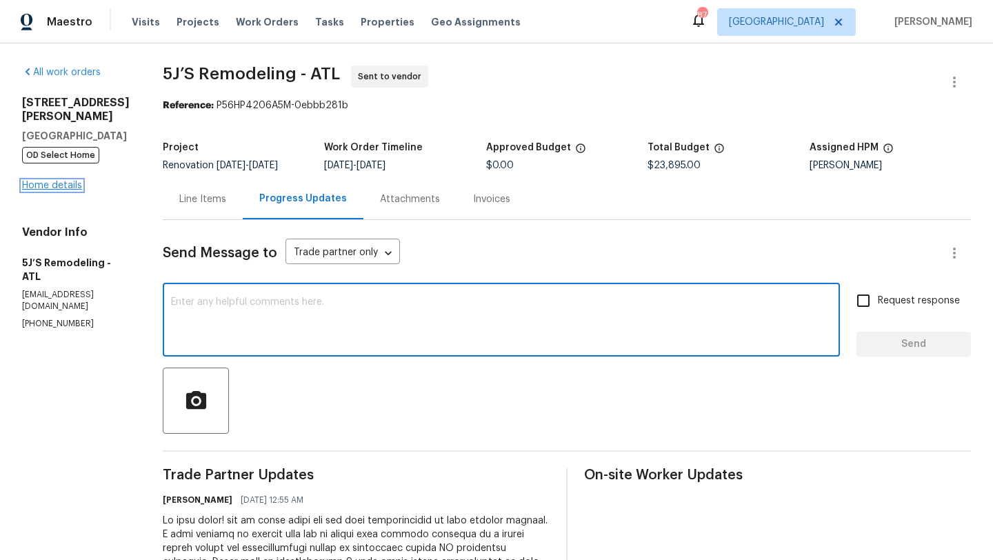
click at [71, 181] on link "Home details" at bounding box center [52, 186] width 60 height 10
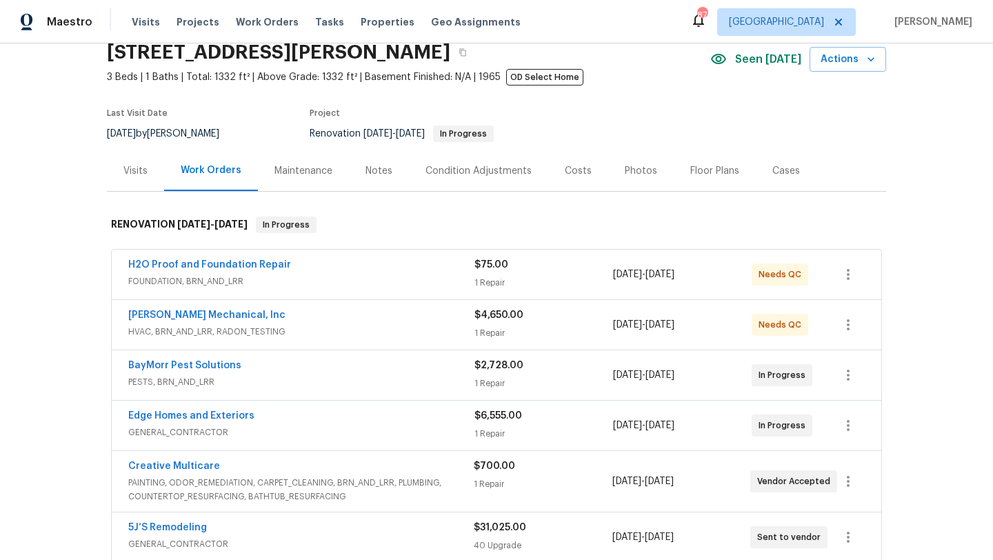
scroll to position [61, 0]
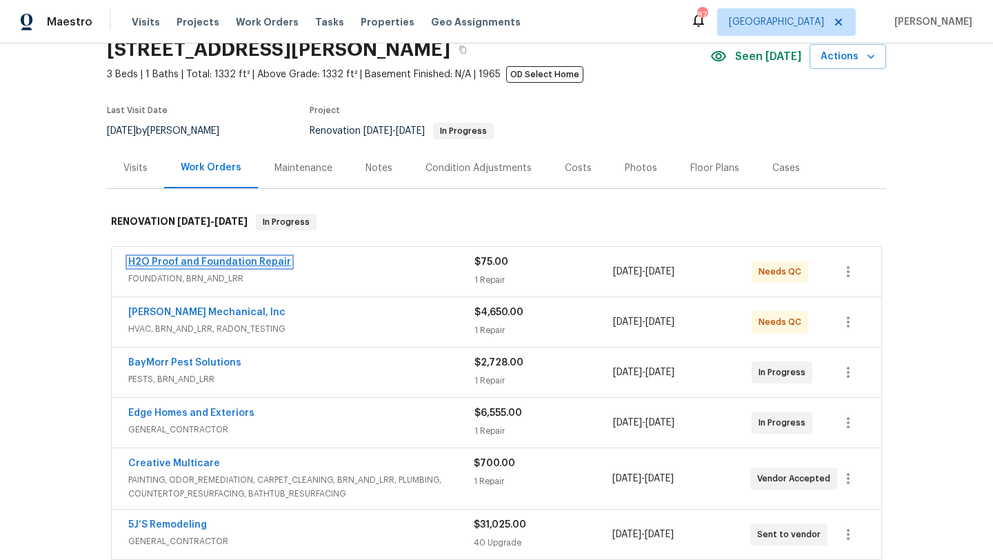
click at [264, 261] on link "H2O Proof and Foundation Repair" at bounding box center [209, 262] width 163 height 10
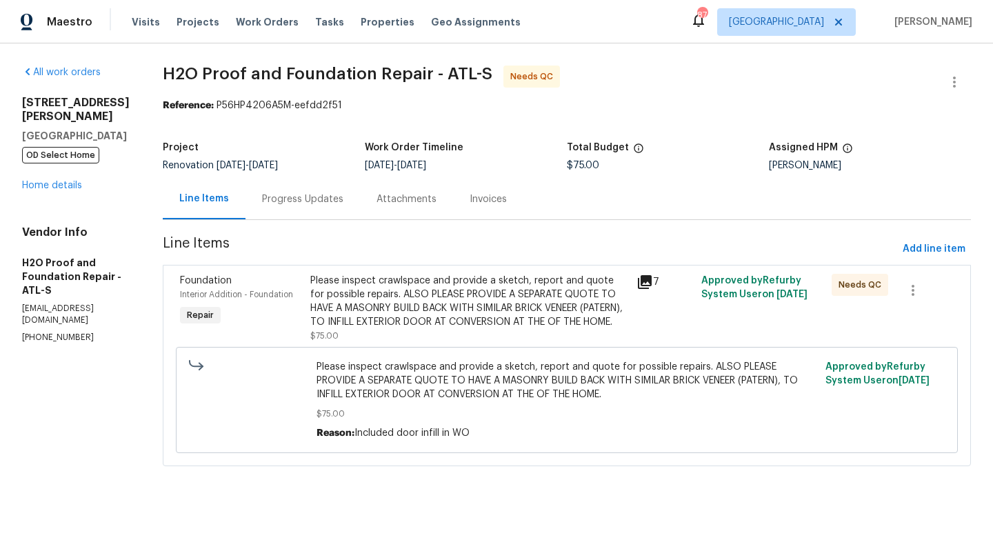
click at [307, 206] on div "Progress Updates" at bounding box center [302, 199] width 114 height 41
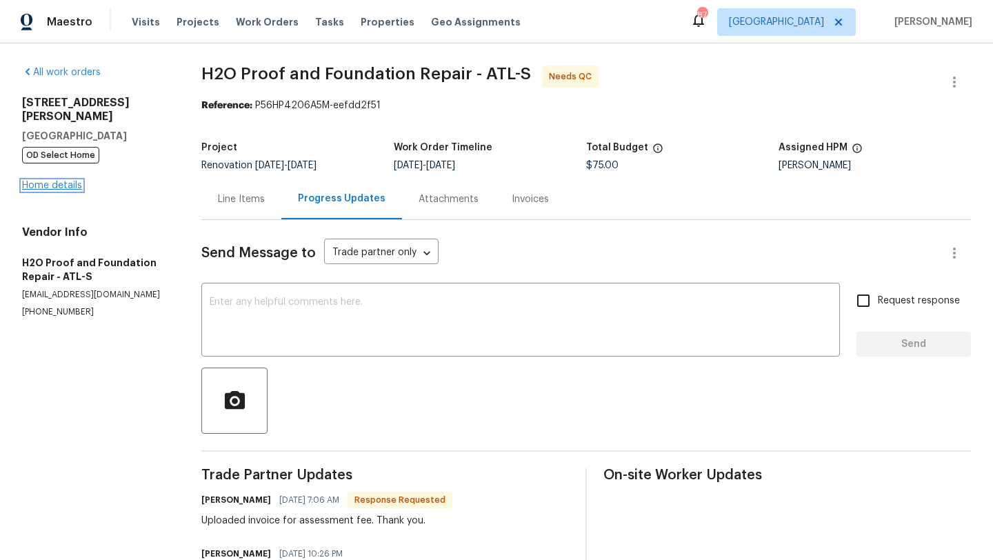
click at [66, 181] on link "Home details" at bounding box center [52, 186] width 60 height 10
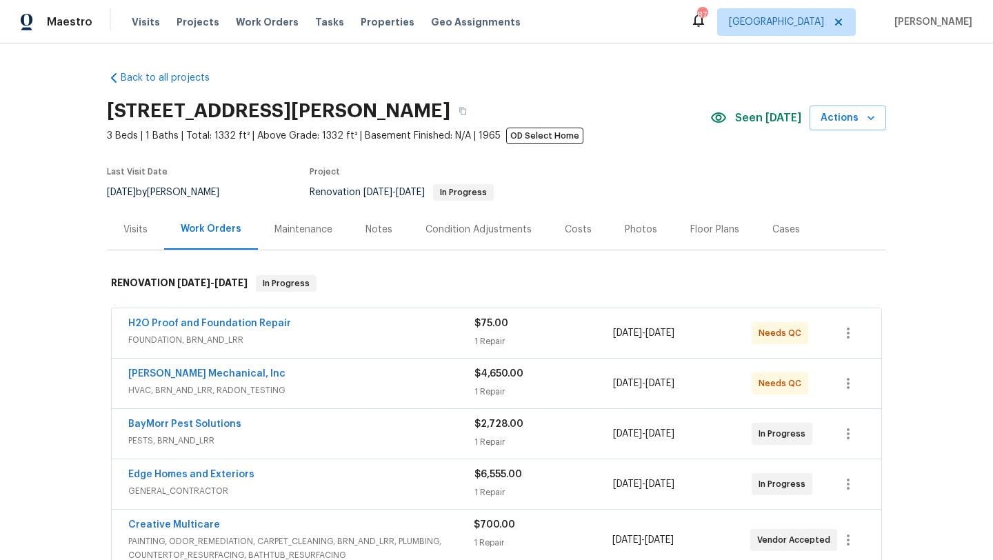
scroll to position [20, 0]
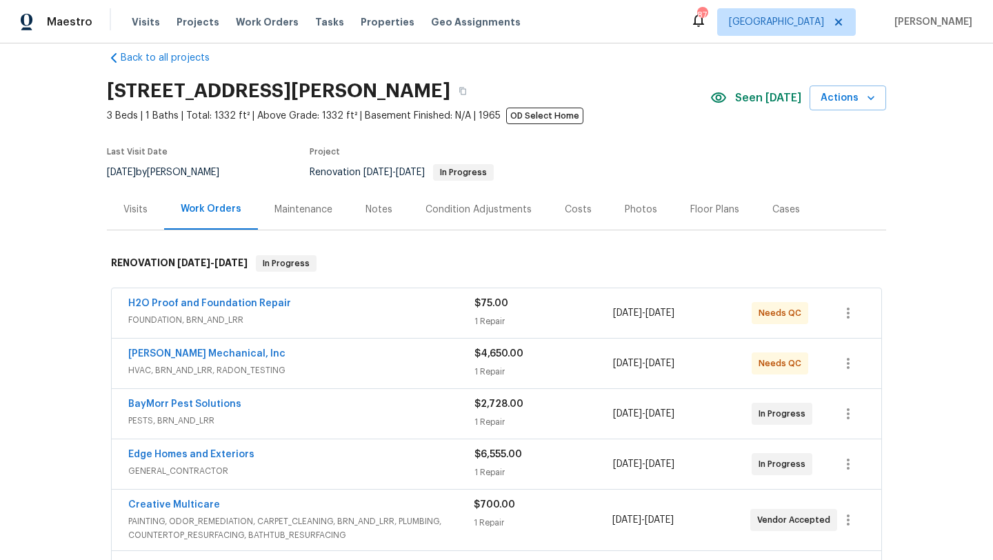
click at [380, 222] on div "Notes" at bounding box center [379, 209] width 60 height 41
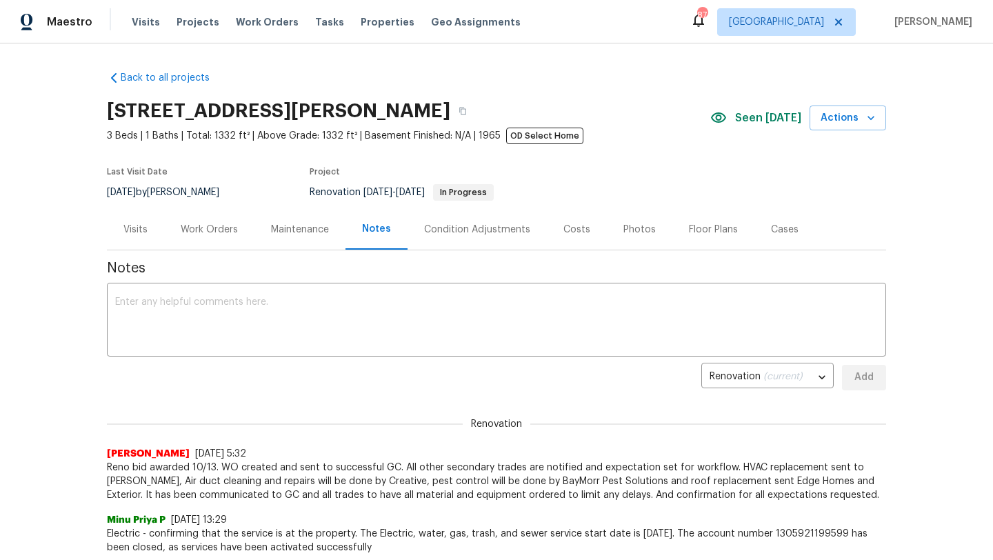
click at [218, 233] on div "Work Orders" at bounding box center [209, 230] width 57 height 14
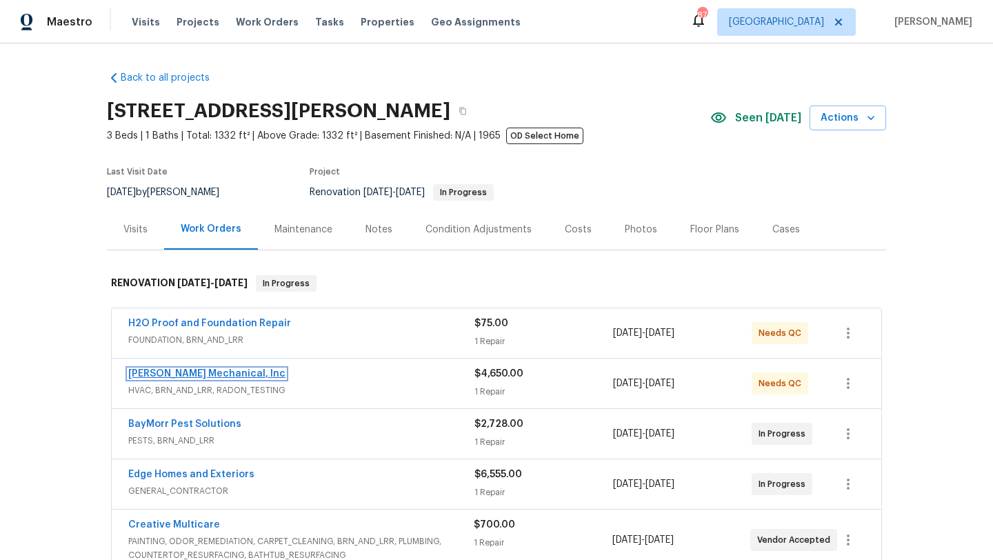
click at [229, 376] on link "[PERSON_NAME] Mechanical, Inc" at bounding box center [206, 374] width 157 height 10
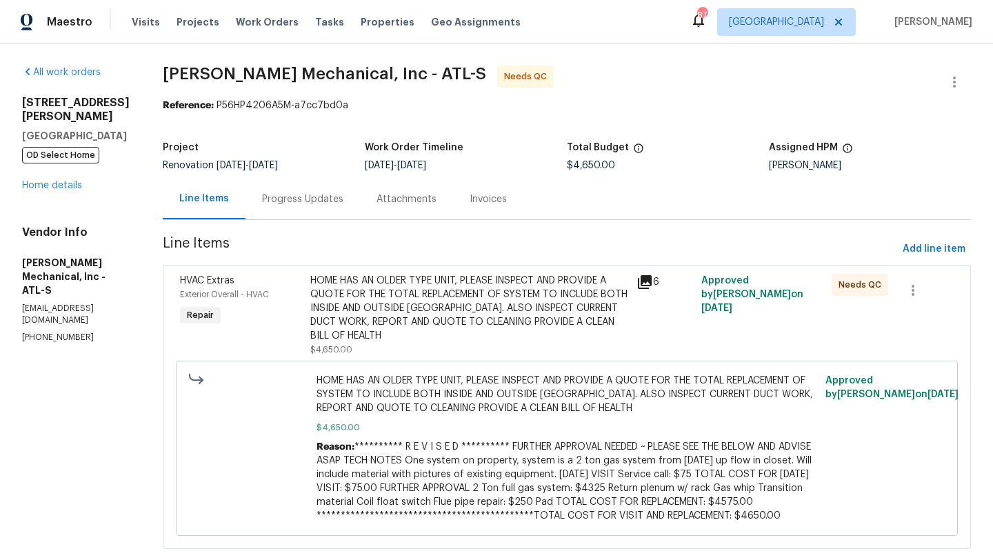
click at [319, 205] on div "Progress Updates" at bounding box center [302, 199] width 81 height 14
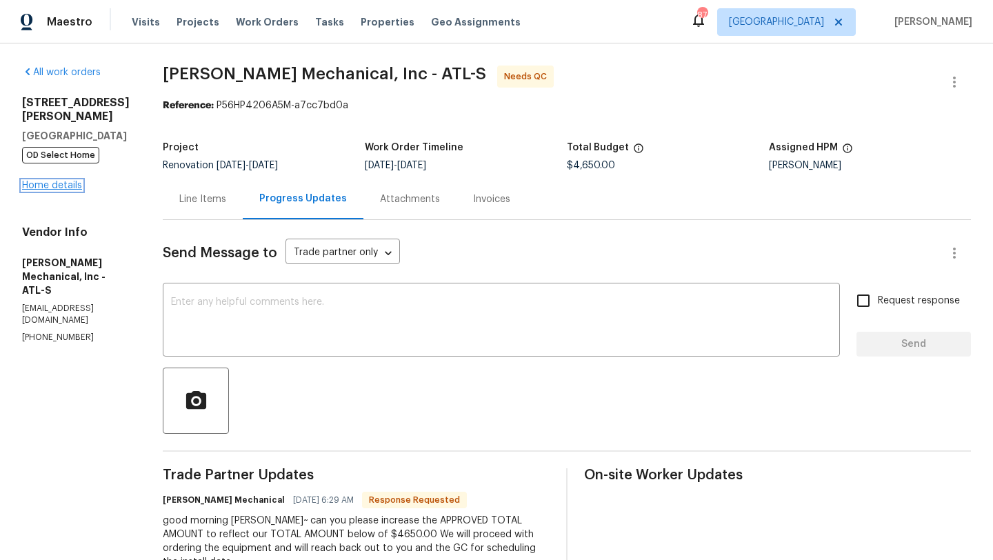
click at [61, 181] on link "Home details" at bounding box center [52, 186] width 60 height 10
